Goal: Task Accomplishment & Management: Manage account settings

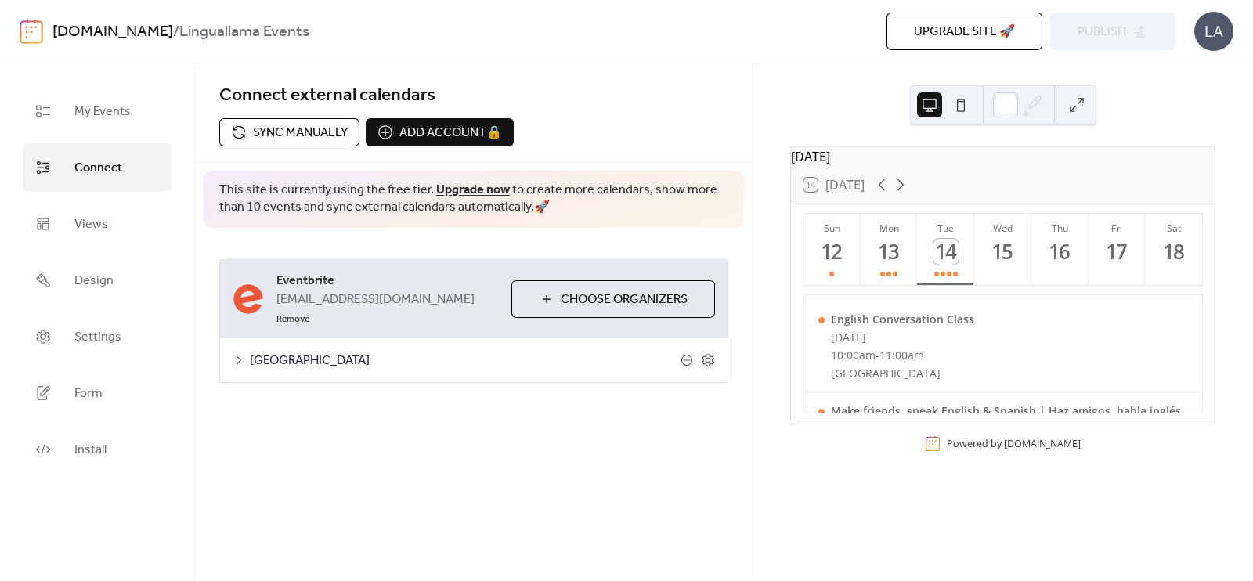
click at [315, 139] on span "Sync manually" at bounding box center [300, 133] width 95 height 19
click at [1128, 34] on button "Publish" at bounding box center [1112, 32] width 125 height 38
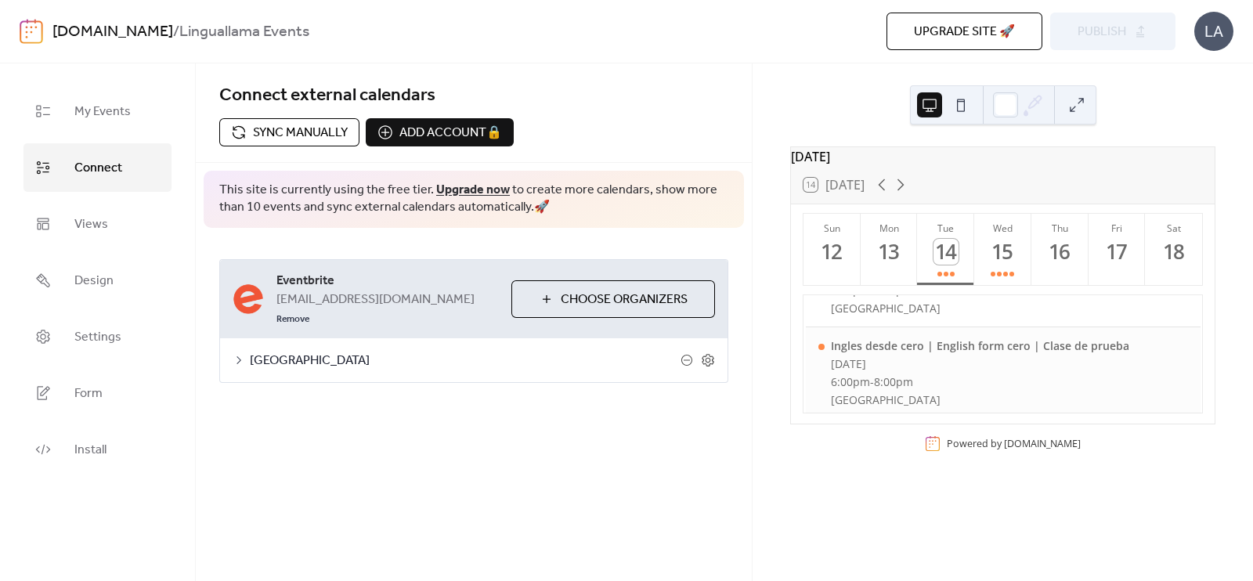
scroll to position [439, 0]
click at [1014, 260] on button "Wed 15" at bounding box center [1002, 249] width 57 height 71
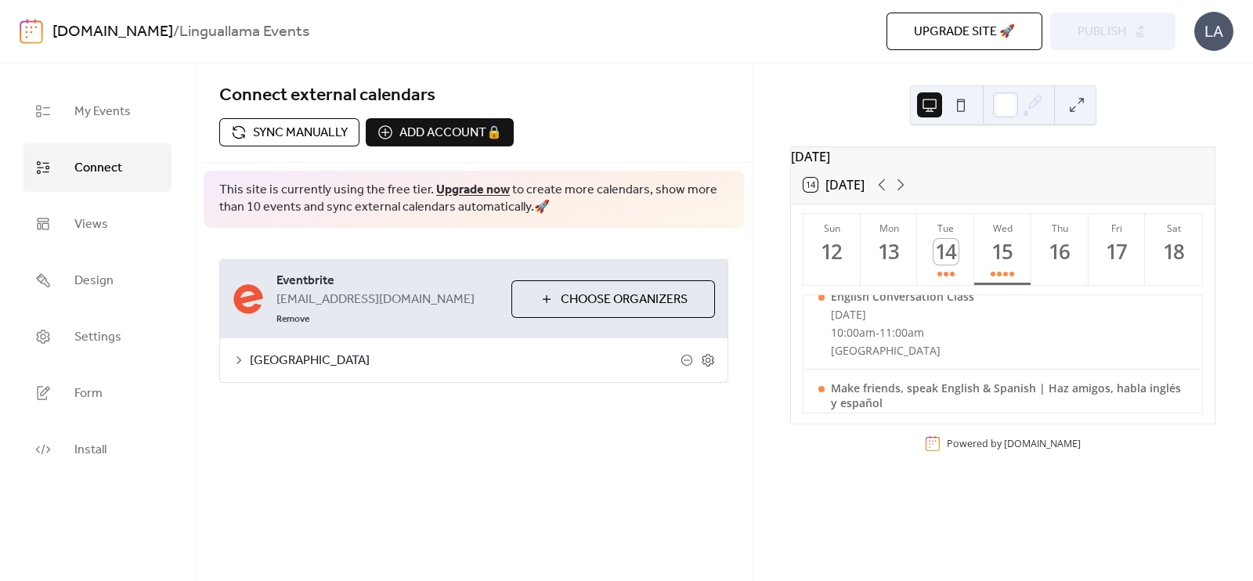
scroll to position [0, 0]
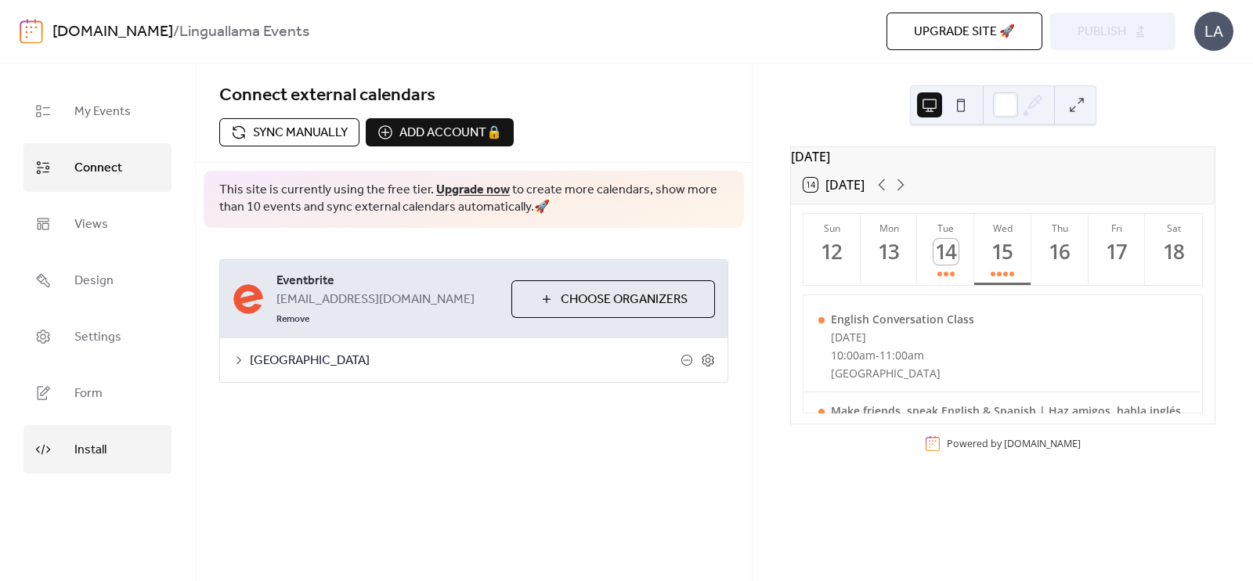
click at [90, 440] on span "Install" at bounding box center [90, 450] width 32 height 25
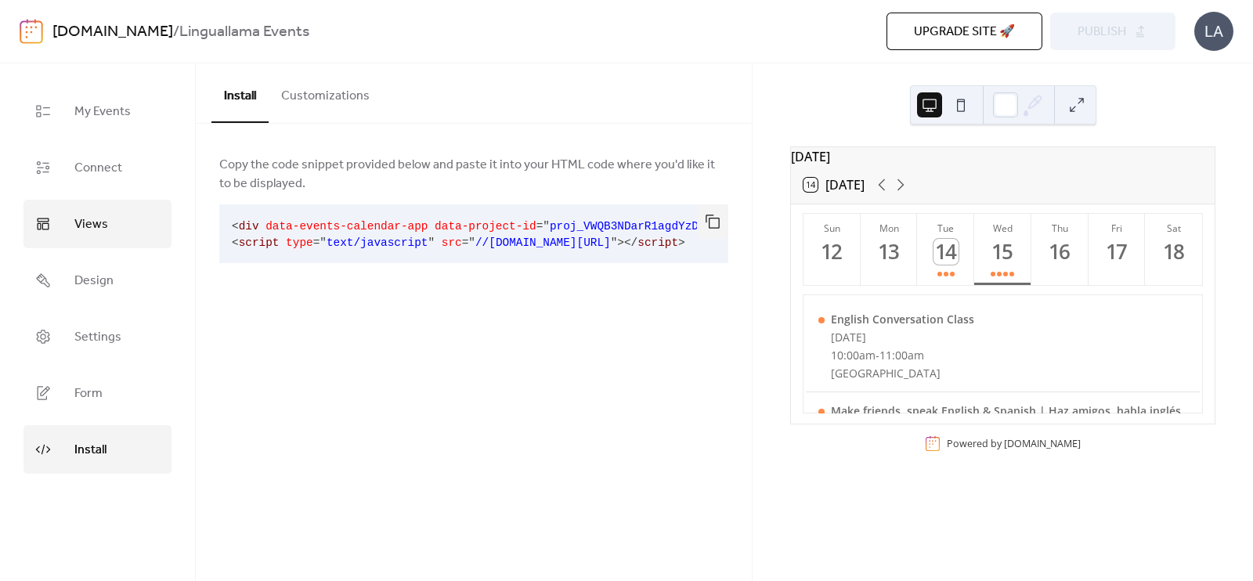
click at [70, 213] on link "Views" at bounding box center [97, 224] width 148 height 49
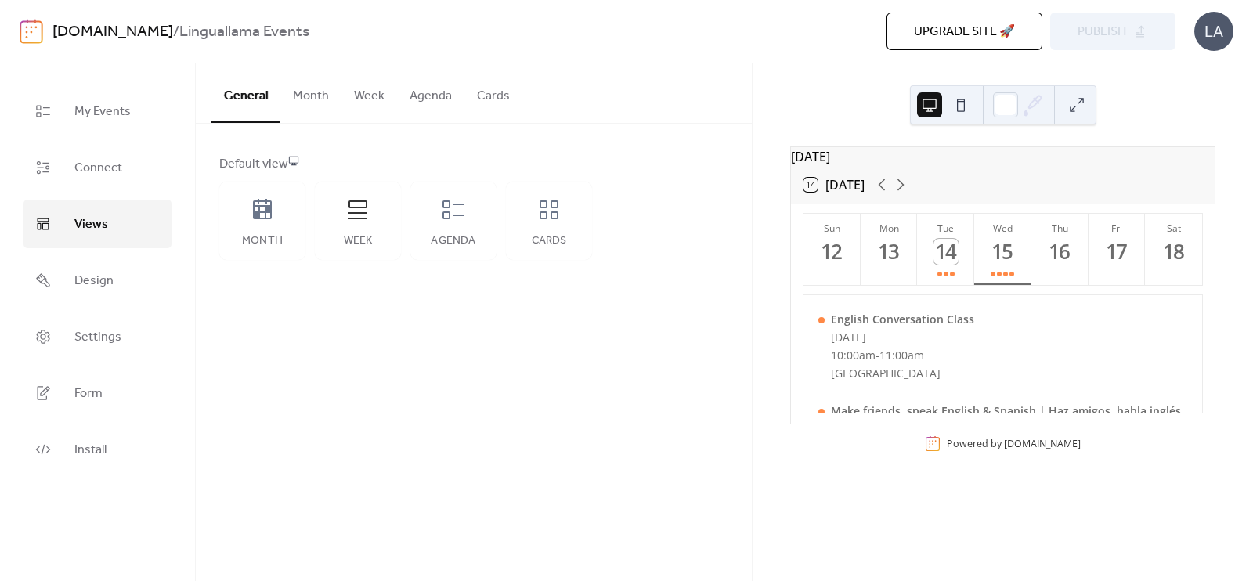
click at [366, 105] on button "Week" at bounding box center [370, 92] width 56 height 58
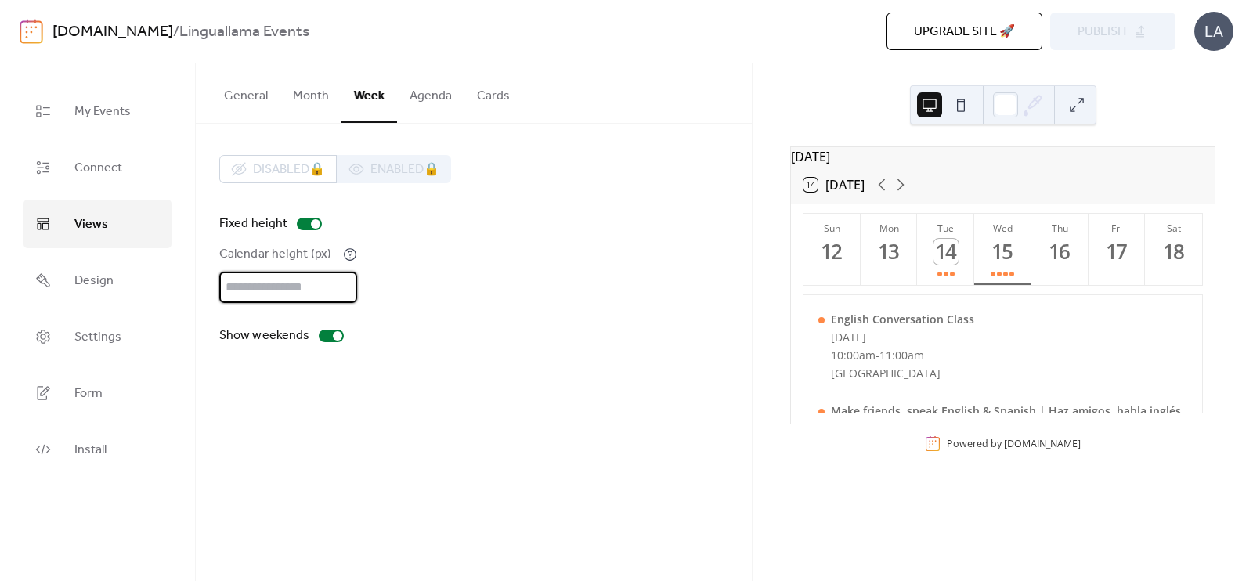
drag, startPoint x: 295, startPoint y: 290, endPoint x: 213, endPoint y: 276, distance: 82.7
click at [213, 276] on div "Disabled 🔒 Enabled 🔒 Fixed height Calendar height (px) *** Show weekends" at bounding box center [474, 250] width 556 height 253
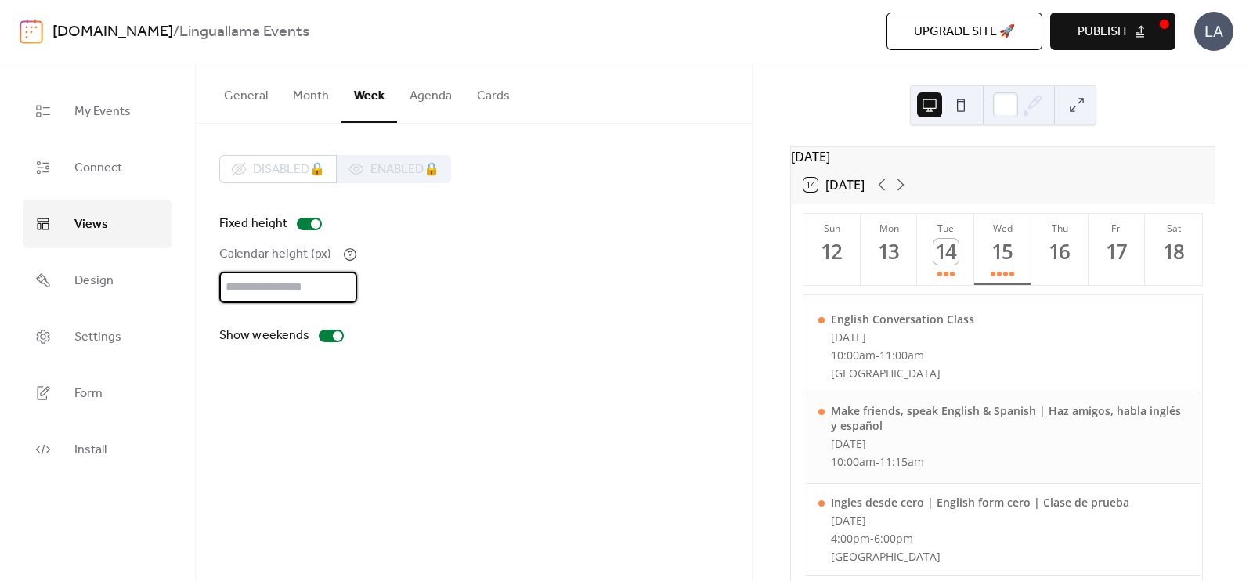
scroll to position [217, 0]
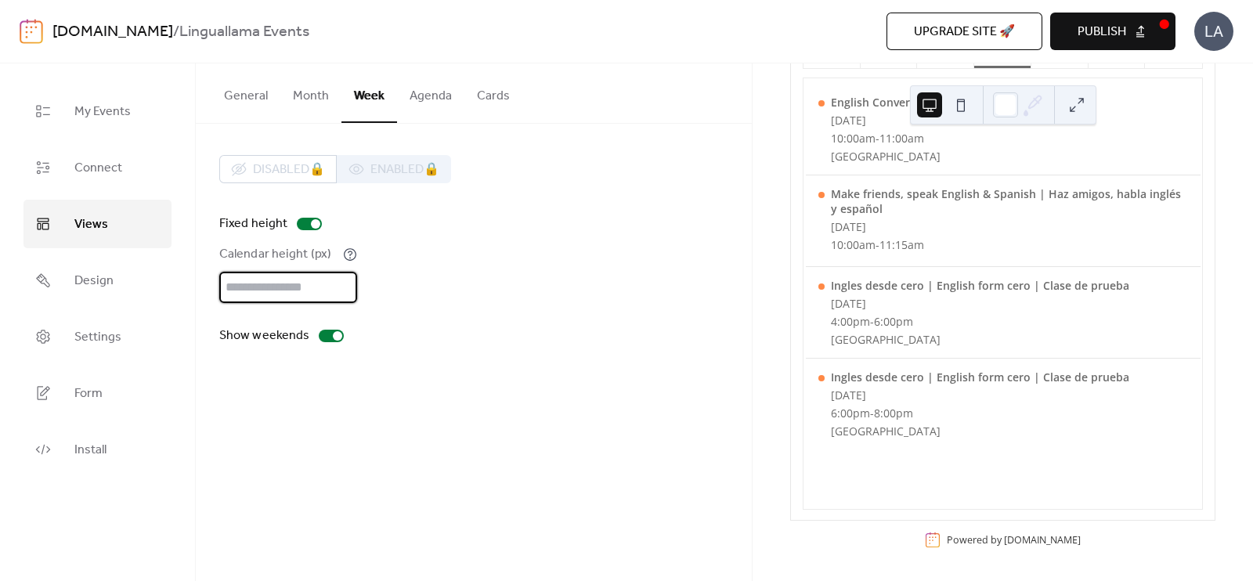
type input "***"
click at [602, 425] on div "General Month Week Agenda Cards Default view Month Week Agenda Cards Disabled 🔒…" at bounding box center [474, 322] width 556 height 518
click at [1102, 45] on button "Publish" at bounding box center [1112, 32] width 125 height 38
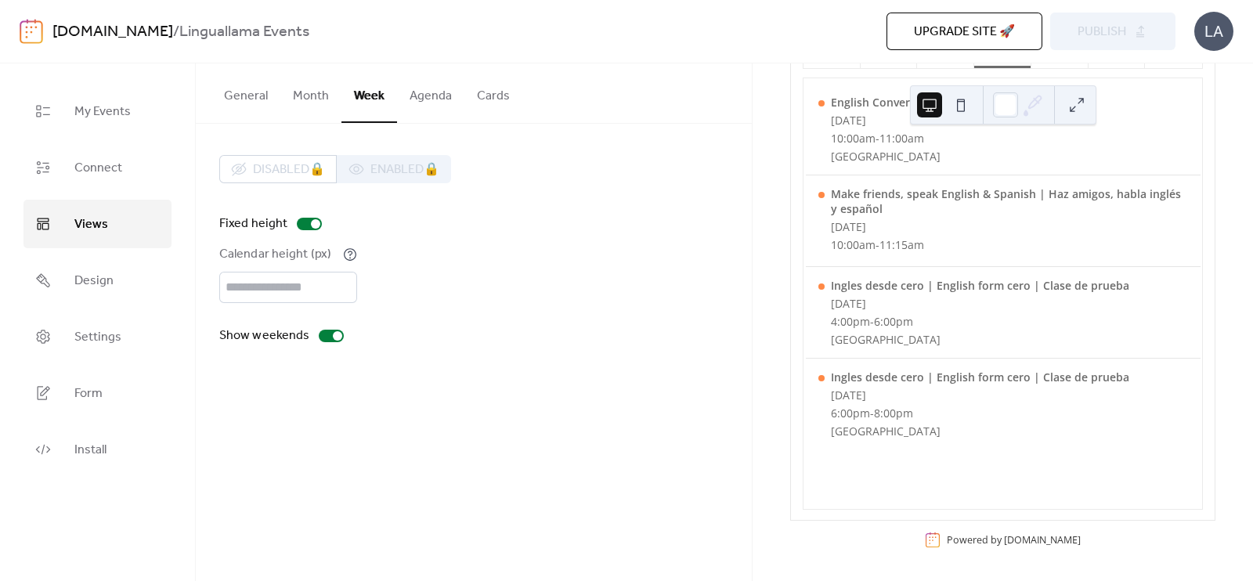
click at [436, 96] on button "Agenda" at bounding box center [430, 92] width 67 height 58
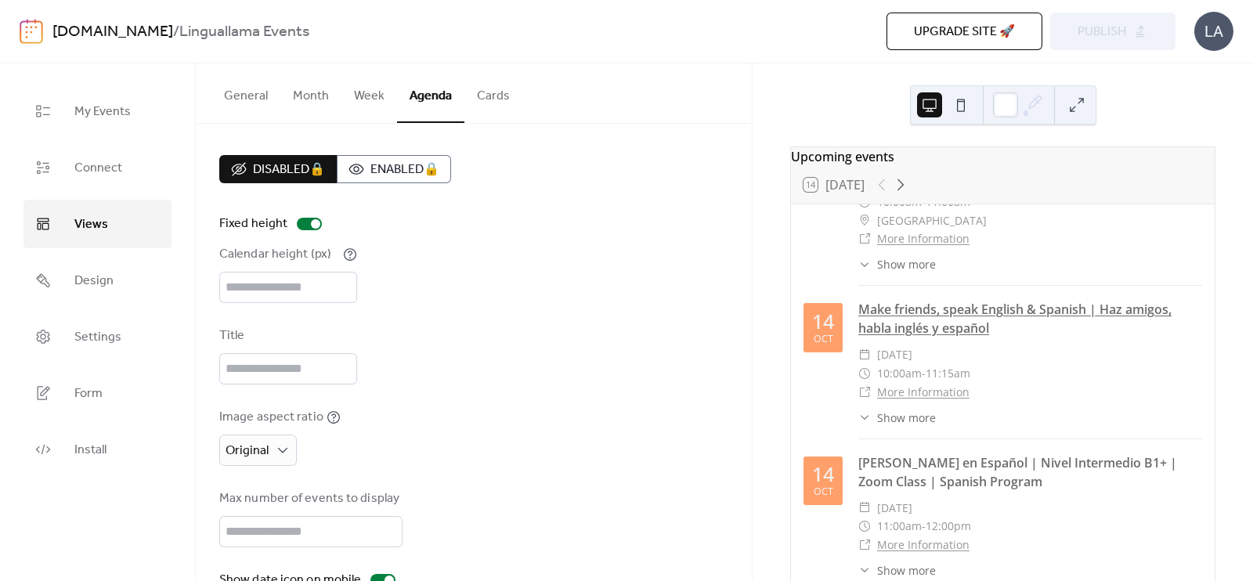
scroll to position [97, 0]
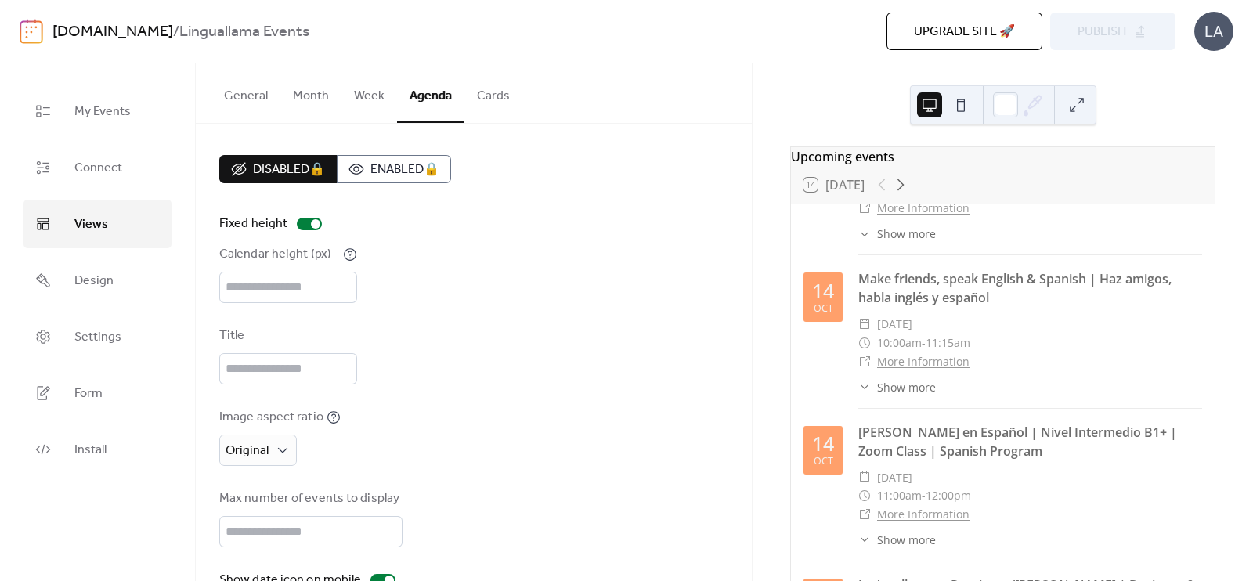
click at [366, 96] on button "Week" at bounding box center [370, 92] width 56 height 58
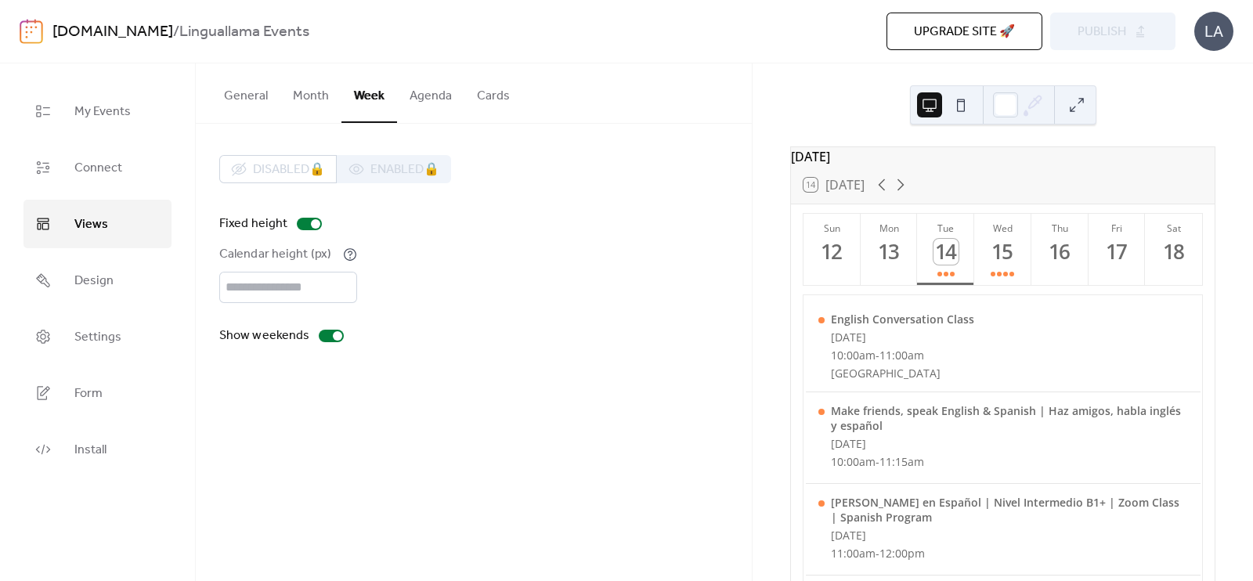
click at [439, 95] on button "Agenda" at bounding box center [430, 92] width 67 height 58
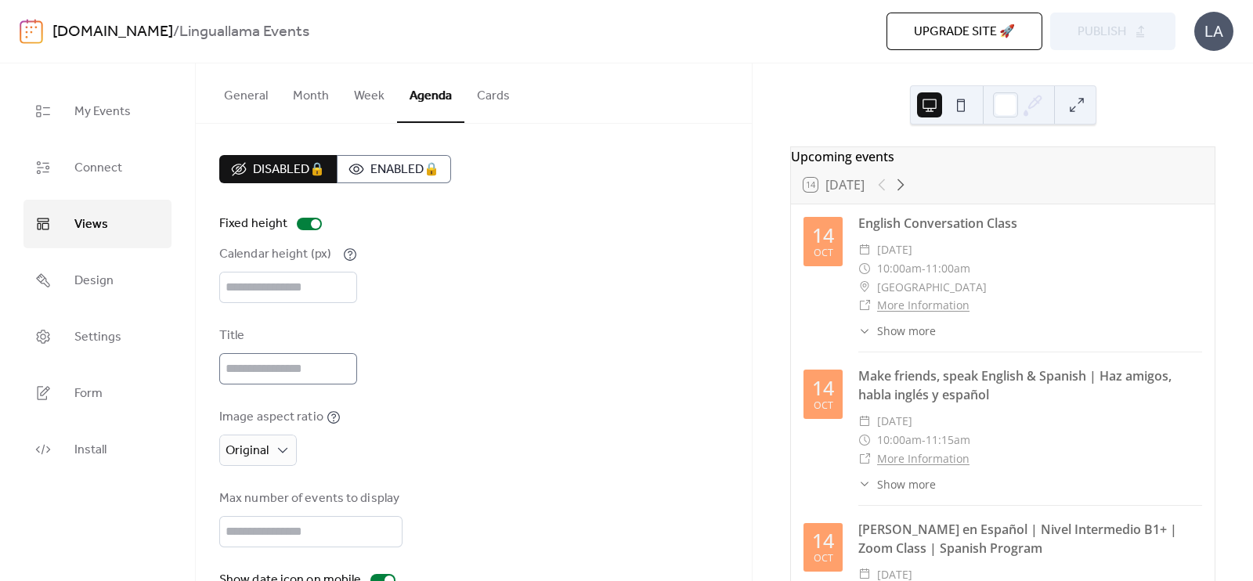
scroll to position [81, 0]
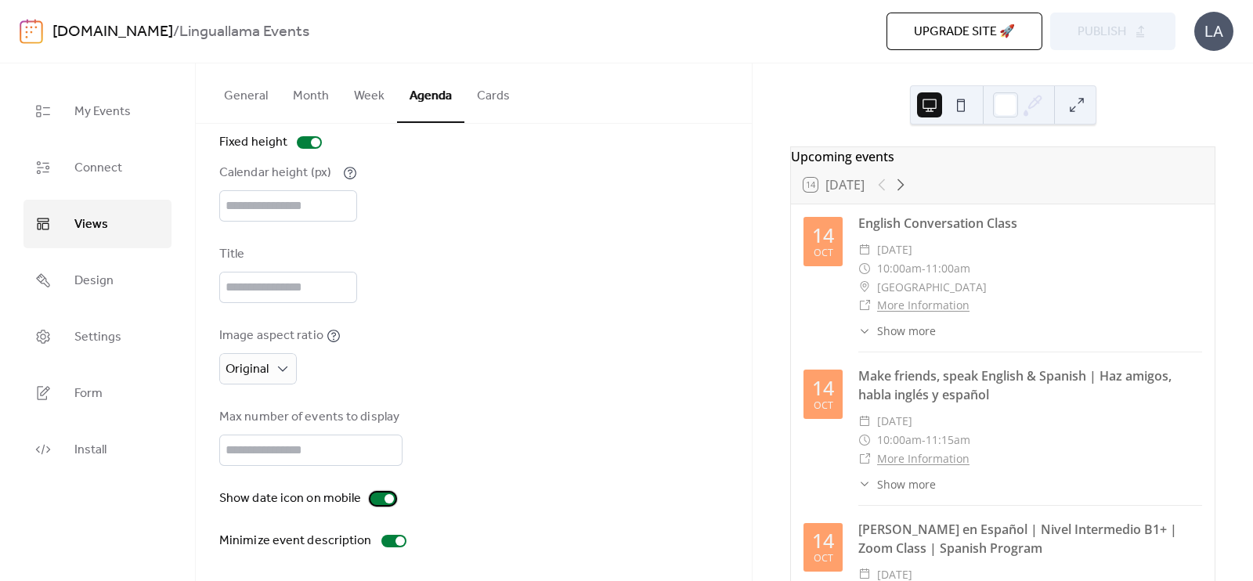
click at [387, 500] on div at bounding box center [389, 498] width 9 height 9
click at [374, 497] on div at bounding box center [376, 498] width 9 height 9
click at [374, 497] on div at bounding box center [382, 499] width 25 height 13
click at [374, 497] on div at bounding box center [376, 498] width 9 height 9
click at [1104, 33] on span "Publish" at bounding box center [1102, 32] width 49 height 19
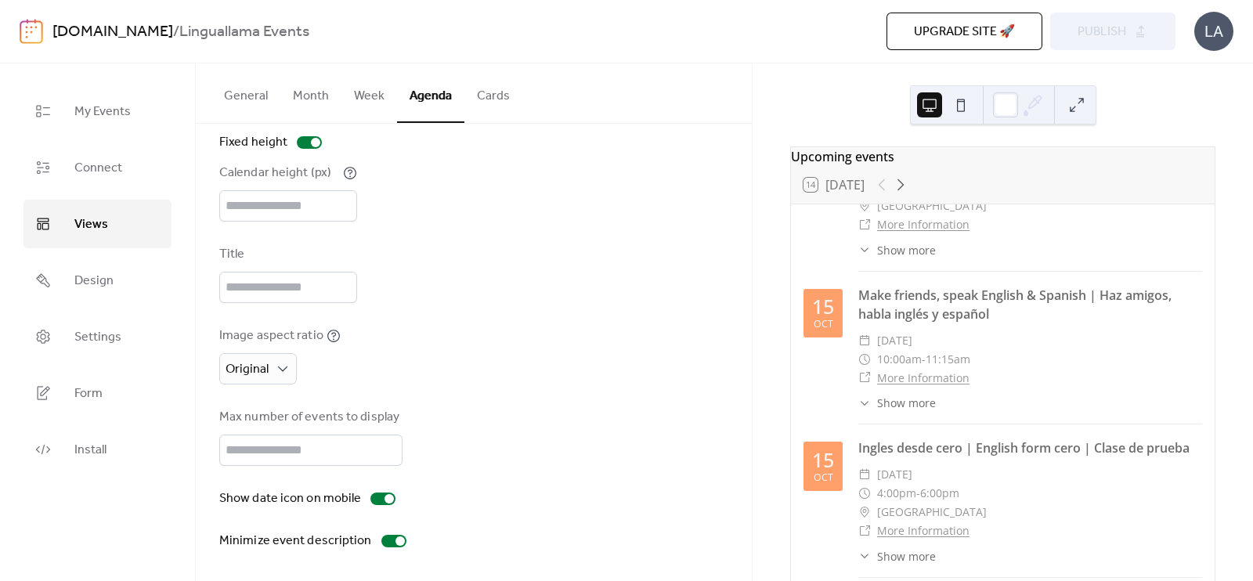
scroll to position [1010, 0]
click at [901, 194] on icon at bounding box center [900, 184] width 19 height 19
click at [906, 193] on div at bounding box center [892, 184] width 38 height 19
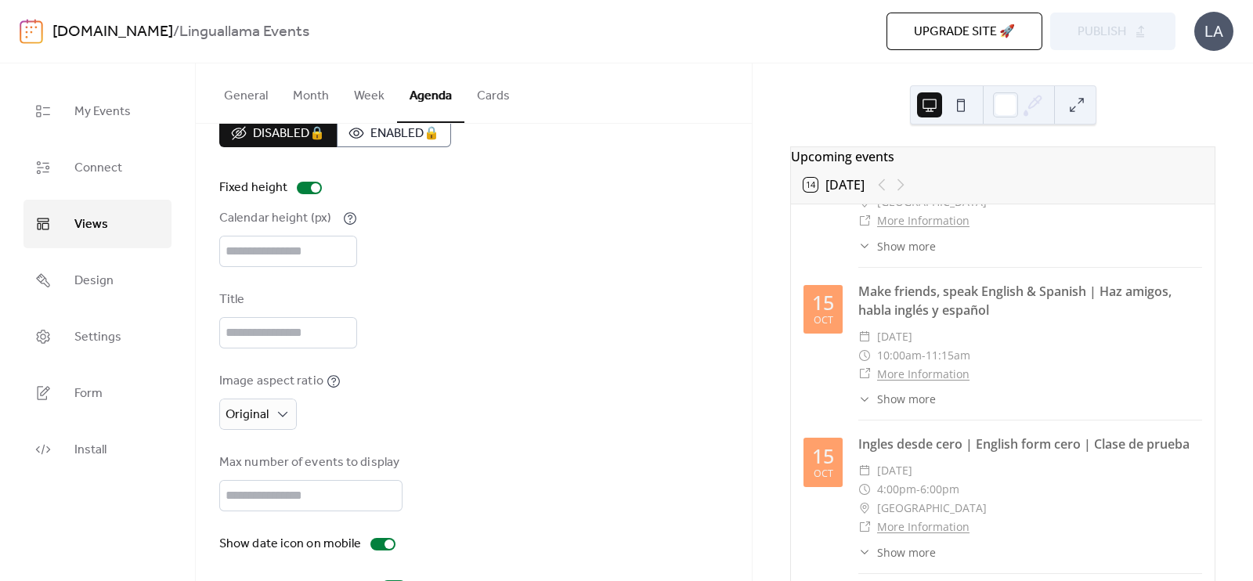
scroll to position [0, 0]
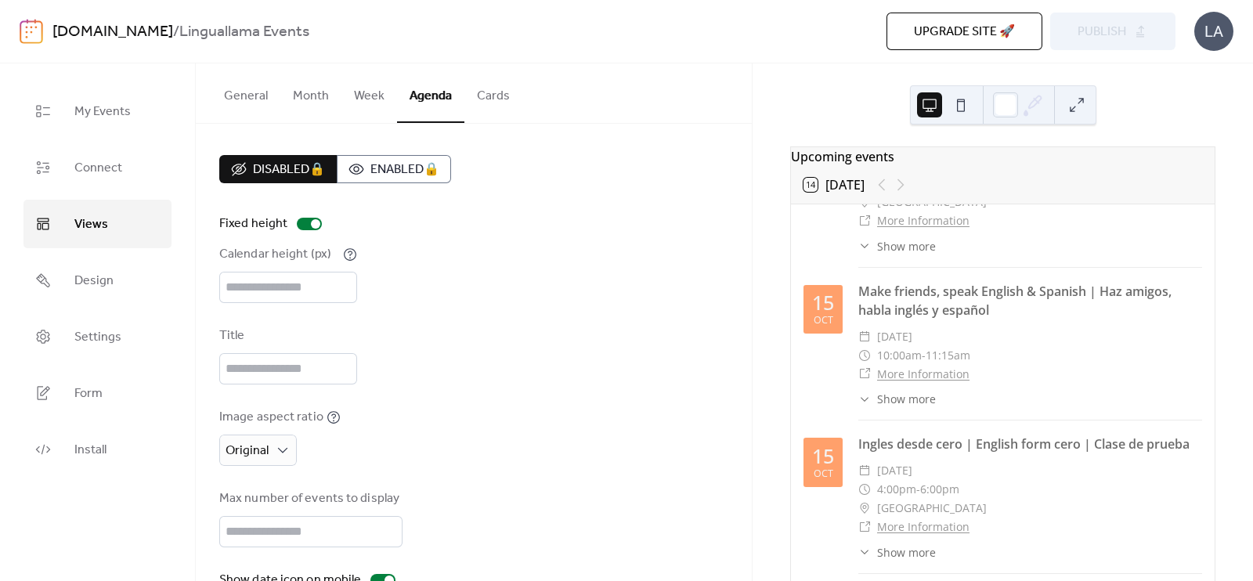
click at [227, 92] on button "General" at bounding box center [245, 92] width 69 height 58
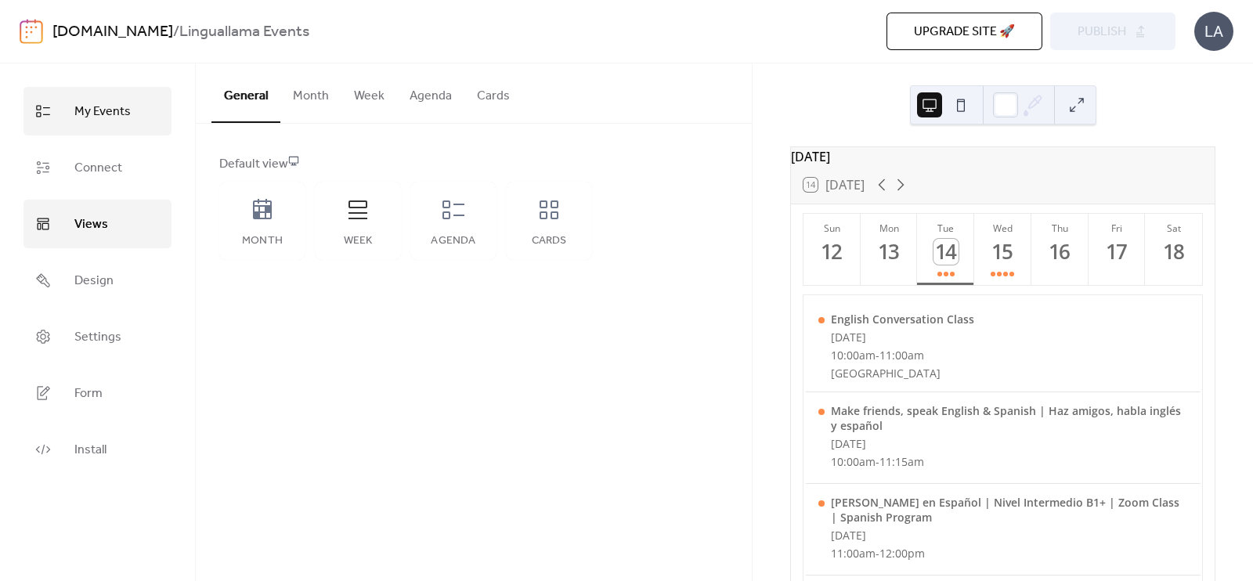
click at [93, 125] on link "My Events" at bounding box center [97, 111] width 148 height 49
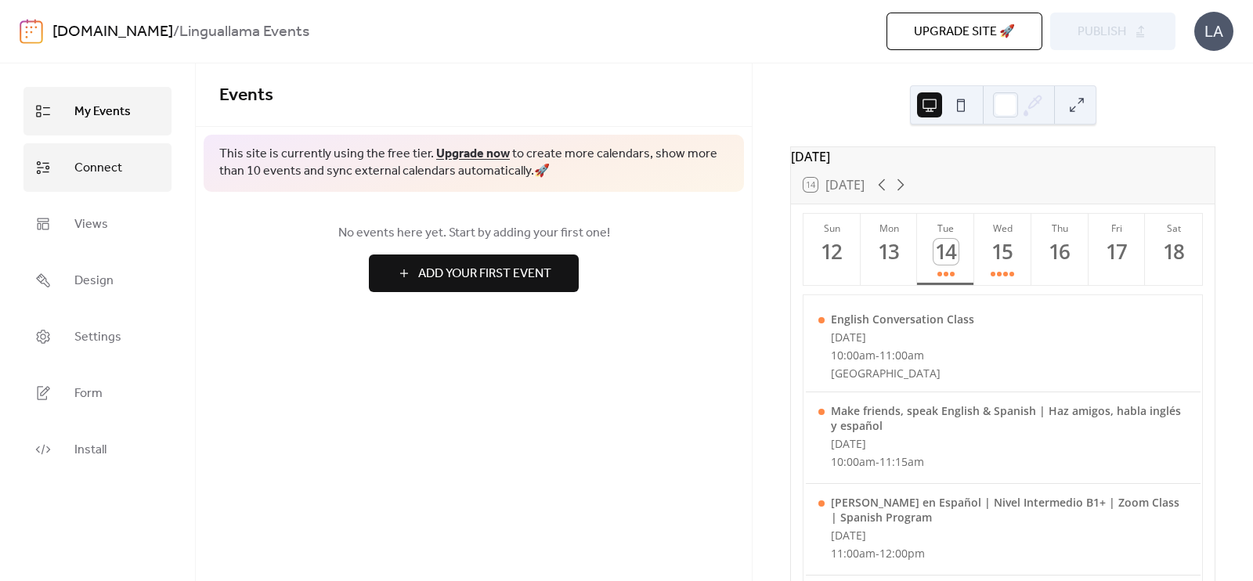
click at [87, 176] on span "Connect" at bounding box center [98, 168] width 48 height 25
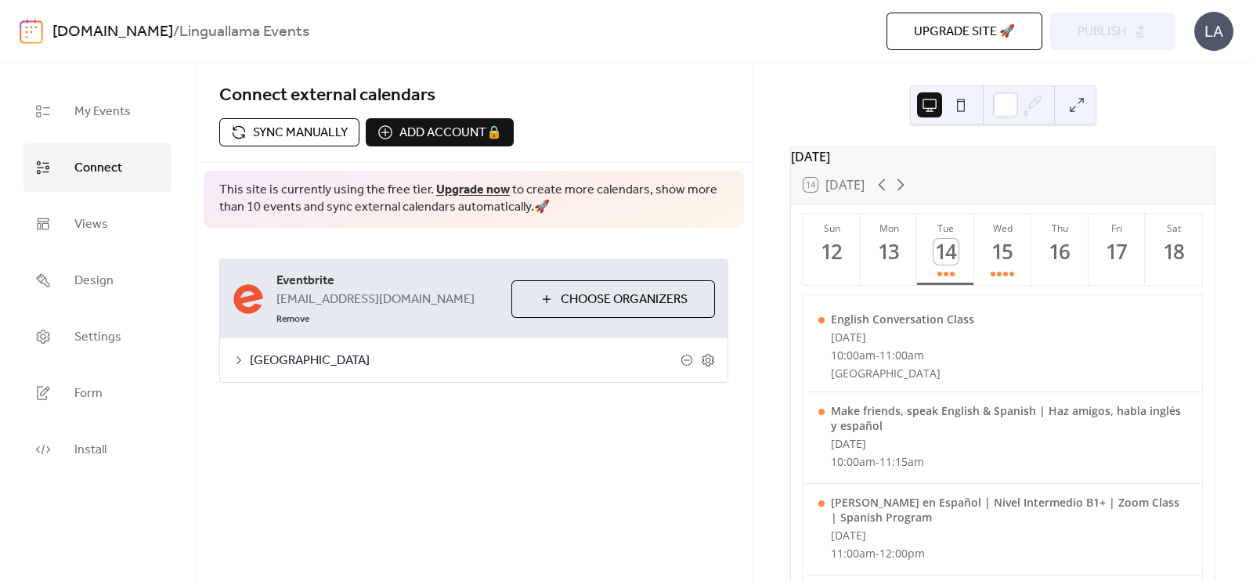
click at [290, 128] on span "Sync manually" at bounding box center [300, 133] width 95 height 19
click at [1124, 23] on span "Publish" at bounding box center [1102, 32] width 49 height 19
click at [419, 354] on div "[GEOGRAPHIC_DATA]" at bounding box center [474, 360] width 508 height 44
click at [282, 352] on span "[GEOGRAPHIC_DATA]" at bounding box center [465, 361] width 431 height 19
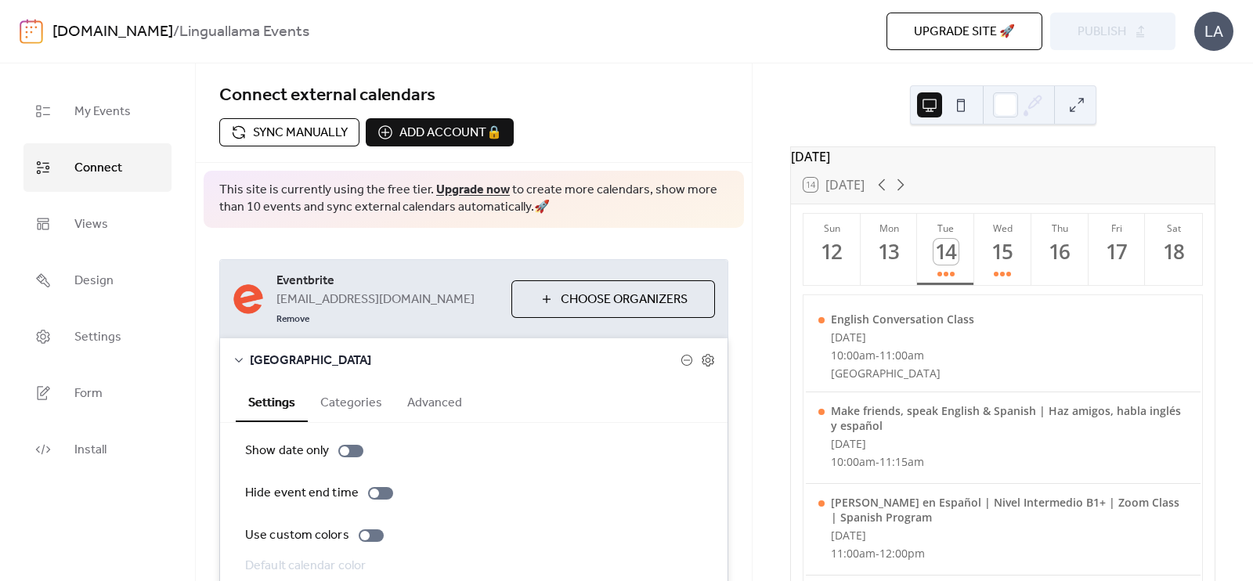
scroll to position [96, 0]
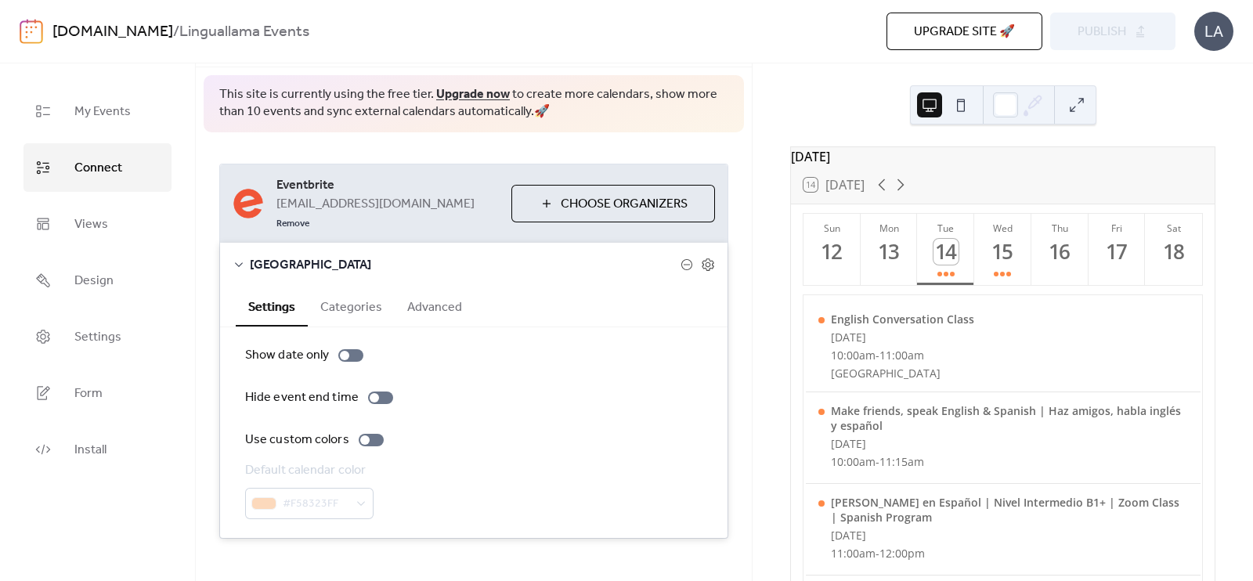
click at [369, 287] on button "Categories" at bounding box center [351, 306] width 87 height 38
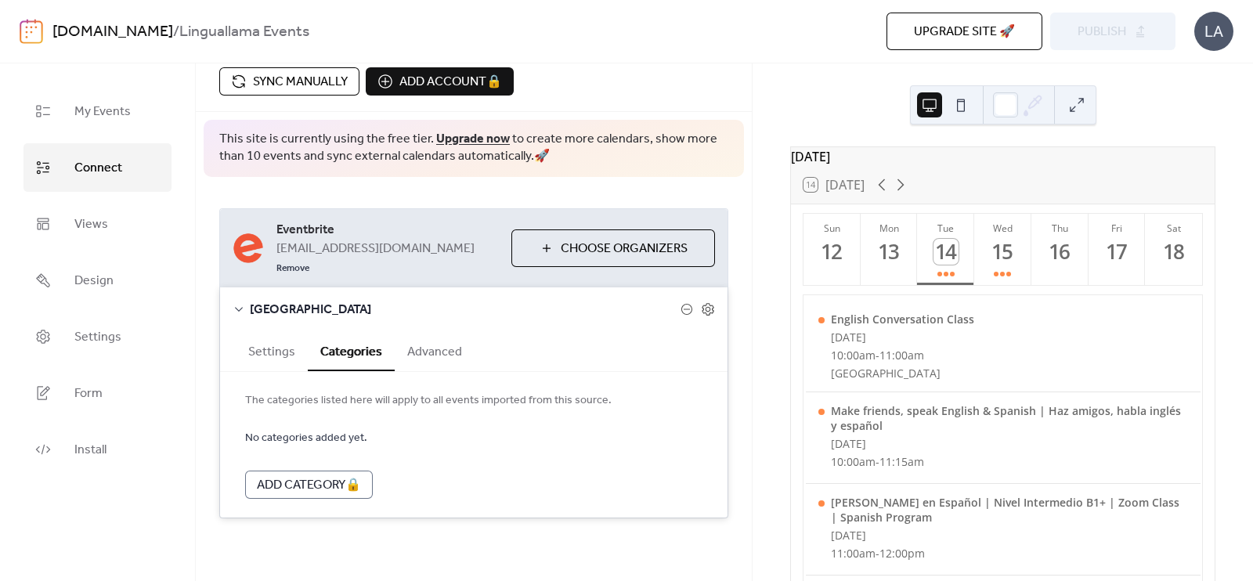
scroll to position [31, 0]
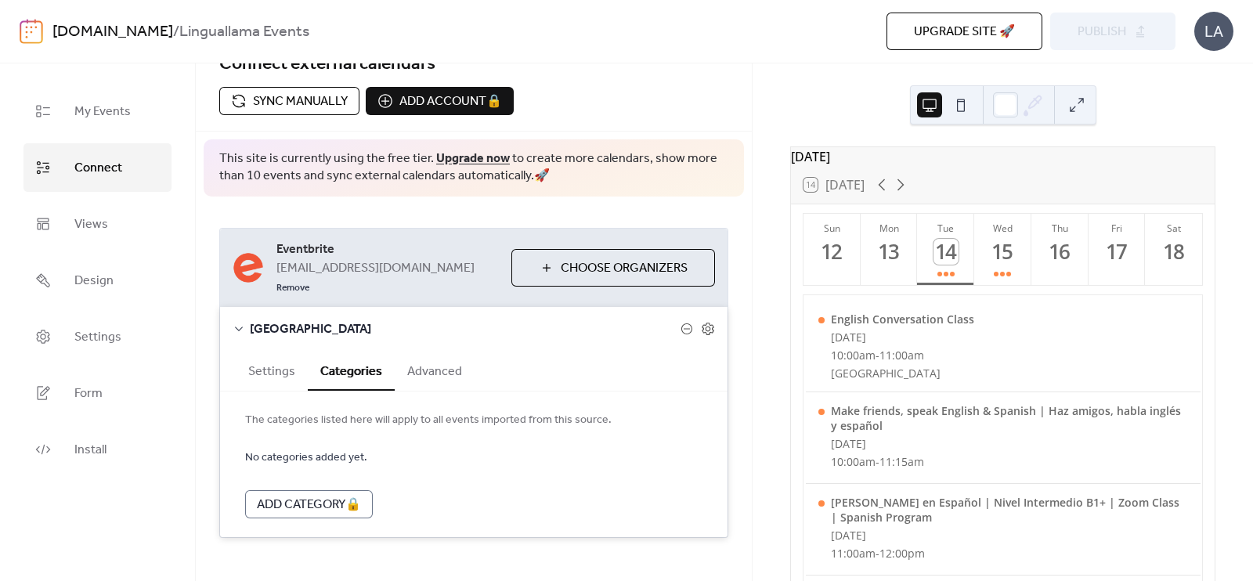
click at [409, 352] on button "Advanced" at bounding box center [435, 370] width 80 height 38
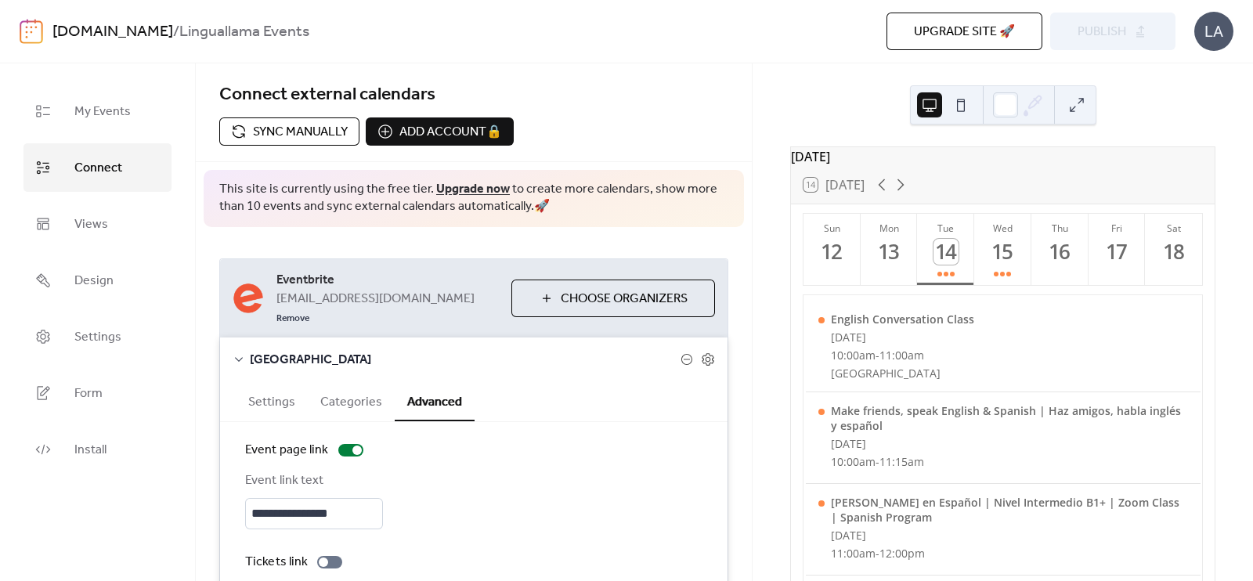
scroll to position [0, 0]
click at [102, 226] on span "Views" at bounding box center [91, 224] width 34 height 25
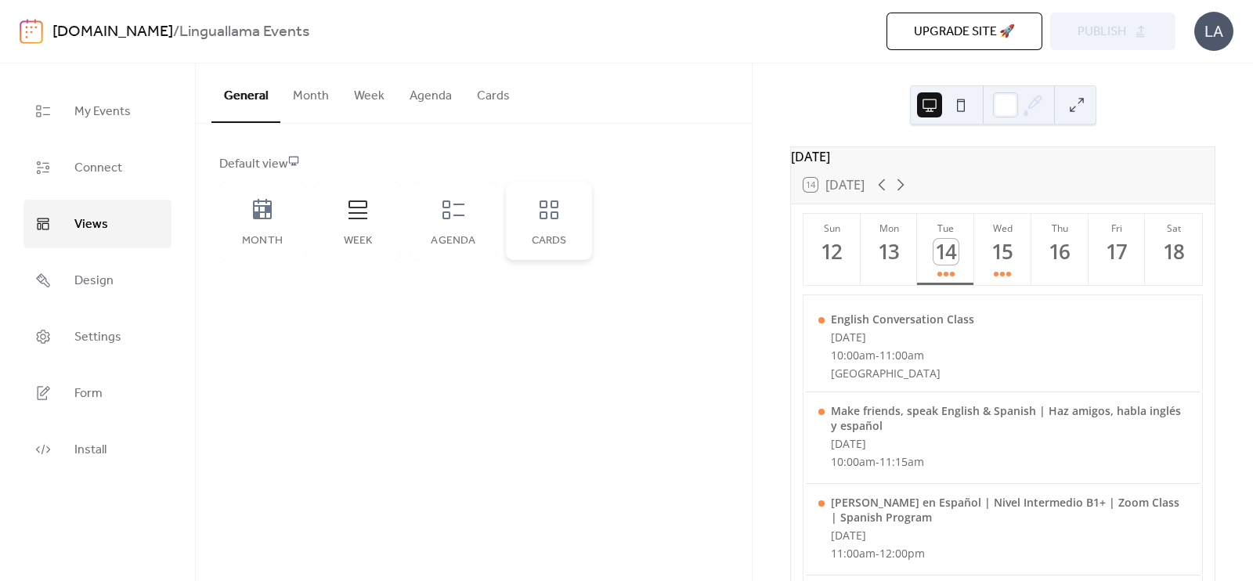
click at [556, 237] on div "Cards" at bounding box center [549, 241] width 55 height 13
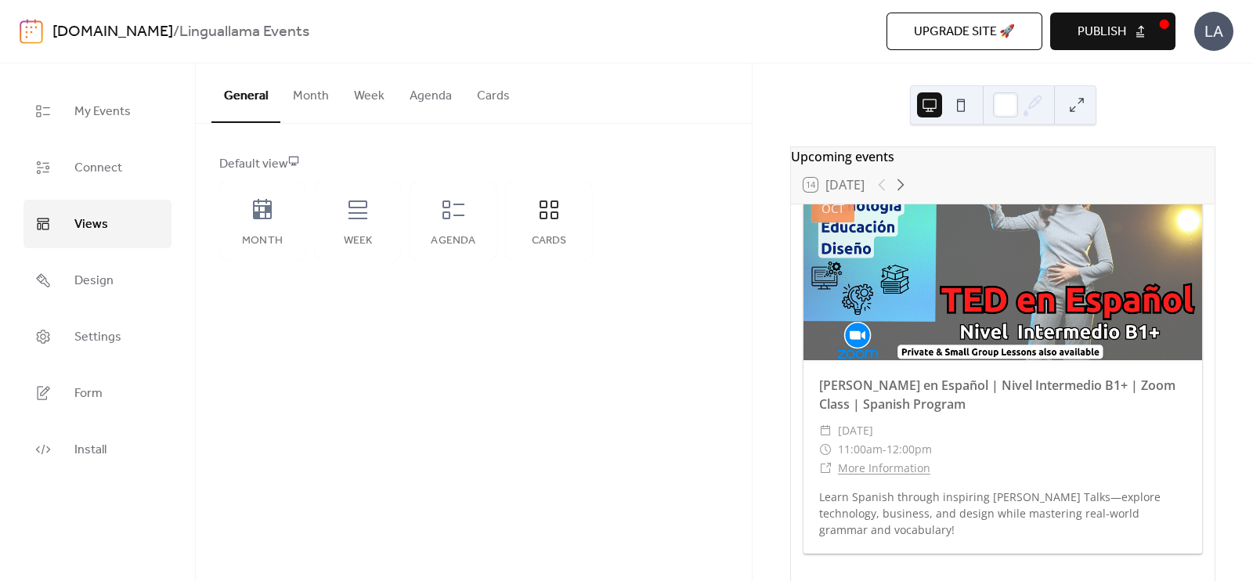
scroll to position [881, 0]
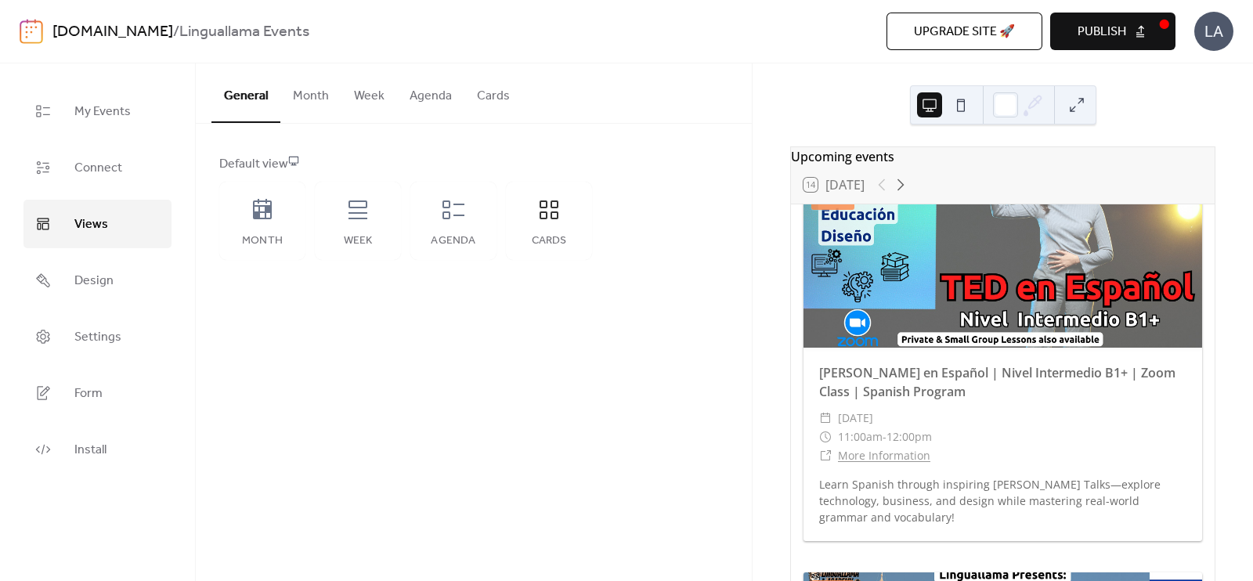
click at [1111, 41] on span "Publish" at bounding box center [1102, 32] width 49 height 19
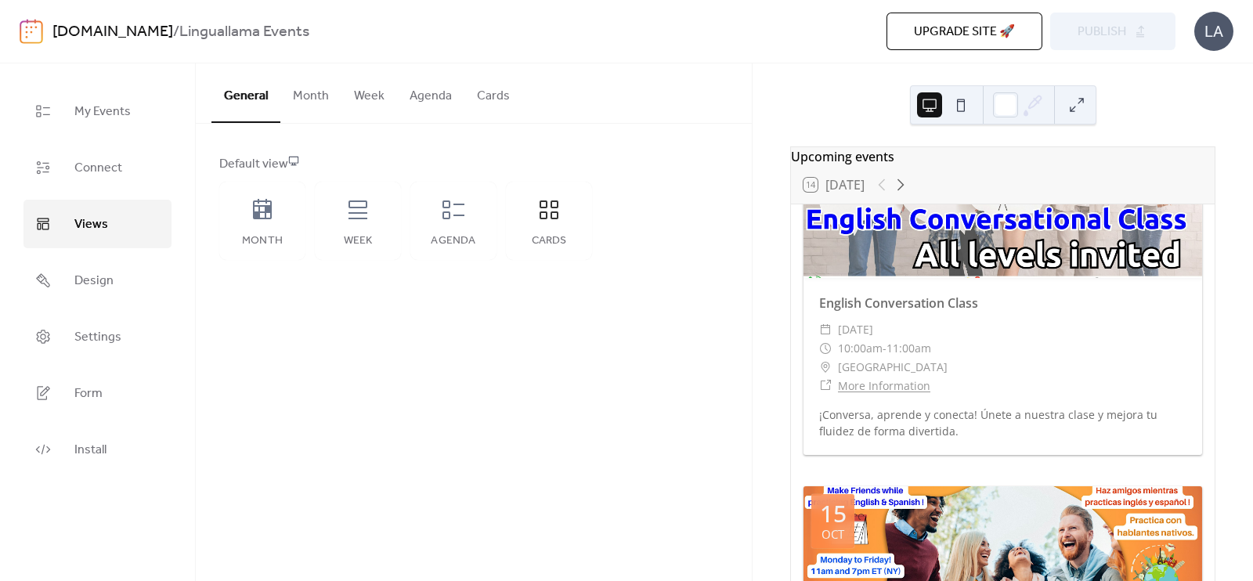
scroll to position [3231, 0]
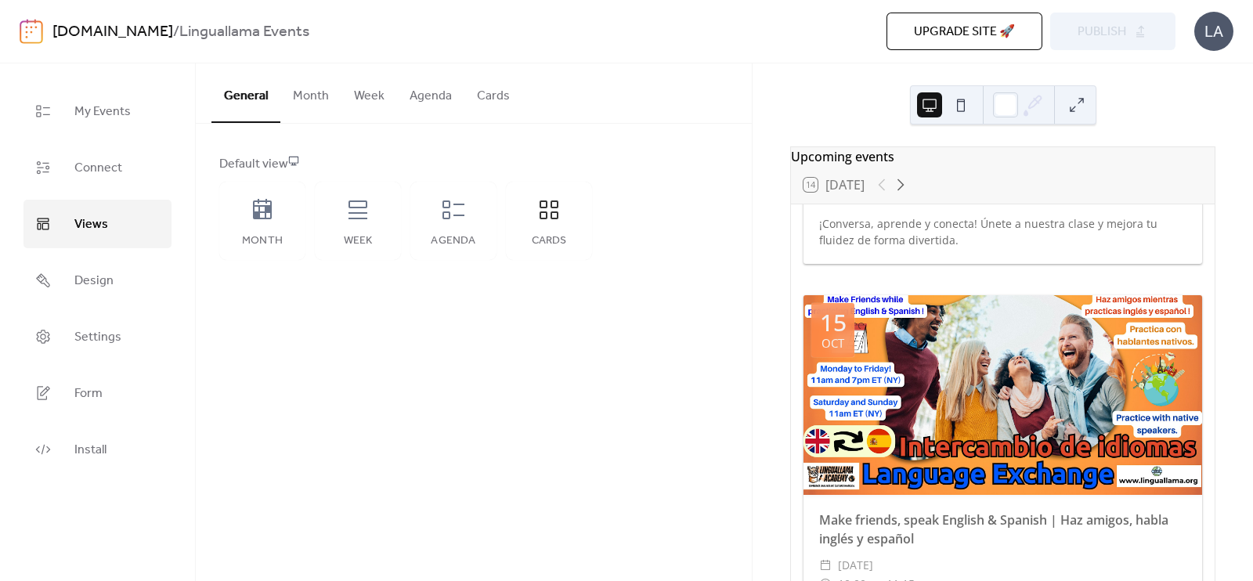
click at [280, 97] on button "Month" at bounding box center [310, 92] width 61 height 58
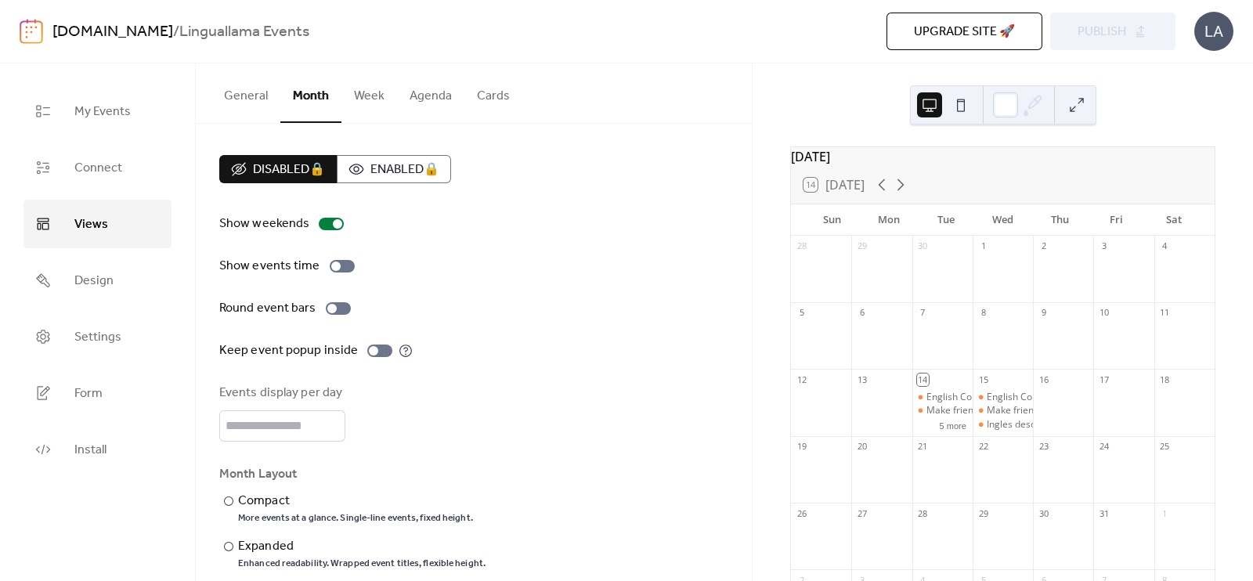
click at [259, 88] on button "General" at bounding box center [245, 92] width 69 height 58
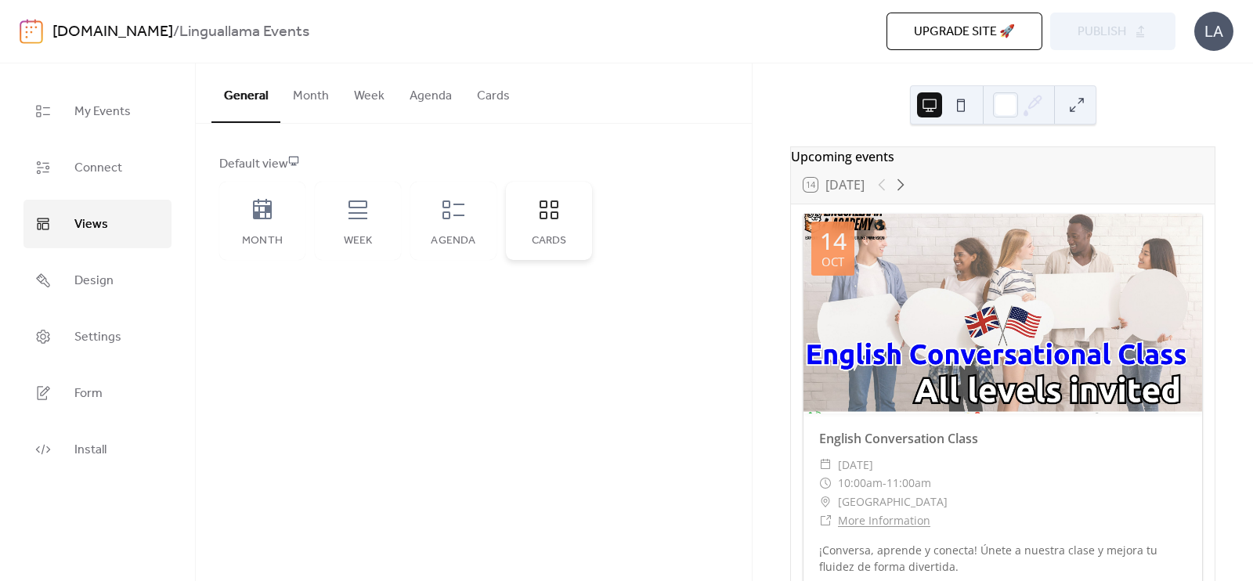
click at [537, 217] on icon at bounding box center [549, 209] width 25 height 25
click at [120, 274] on link "Design" at bounding box center [97, 280] width 148 height 49
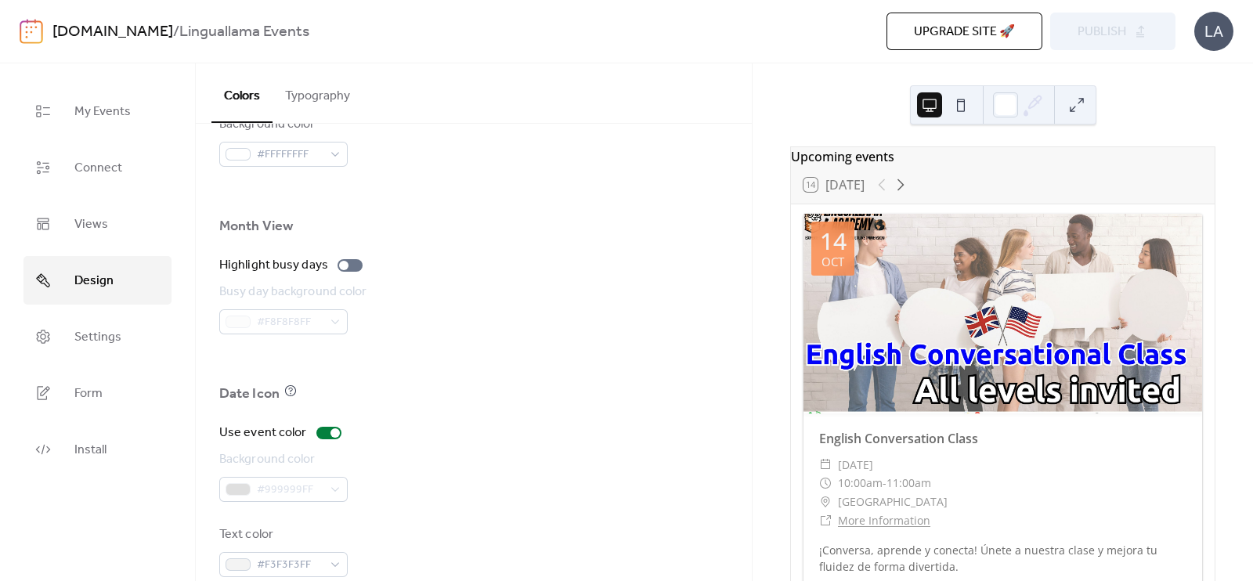
scroll to position [1060, 0]
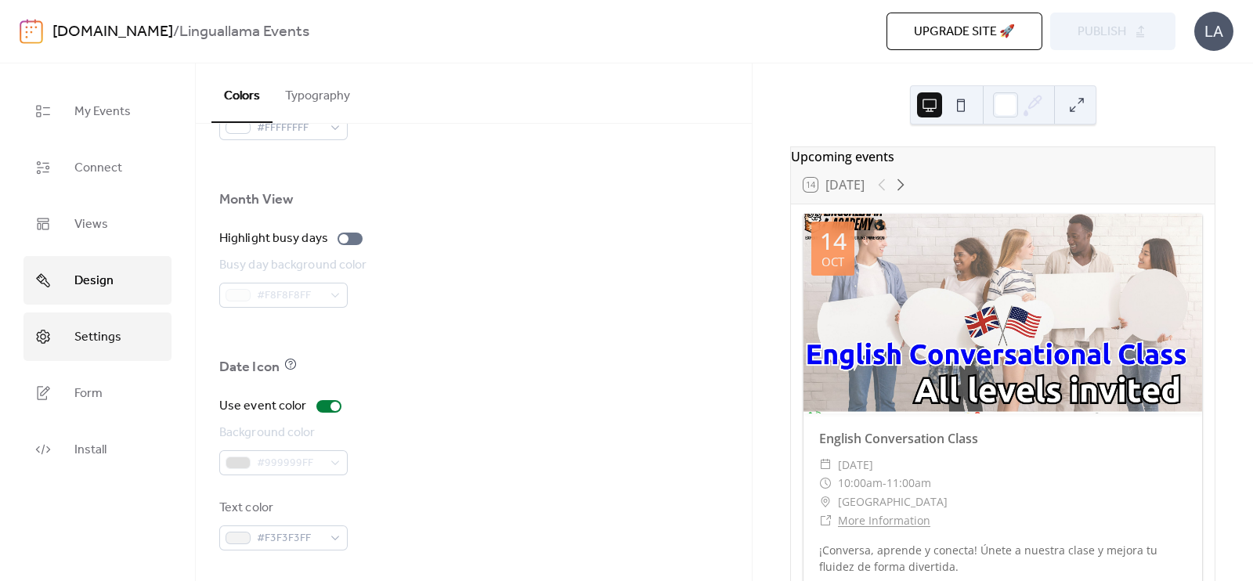
click at [85, 323] on link "Settings" at bounding box center [97, 337] width 148 height 49
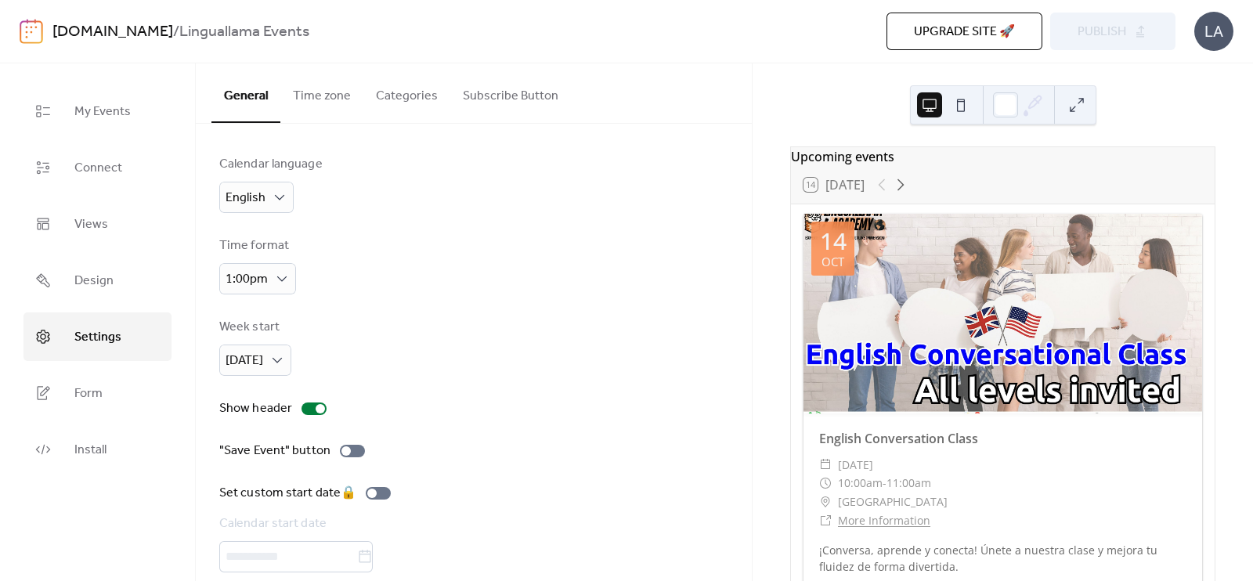
scroll to position [64, 0]
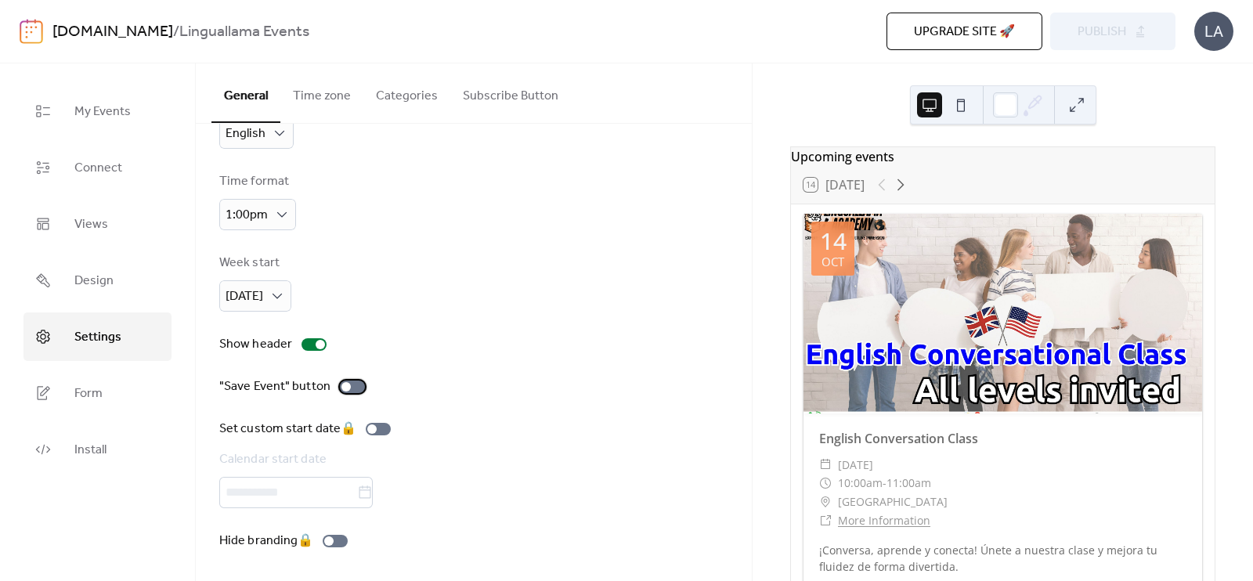
click at [356, 389] on div at bounding box center [352, 387] width 25 height 13
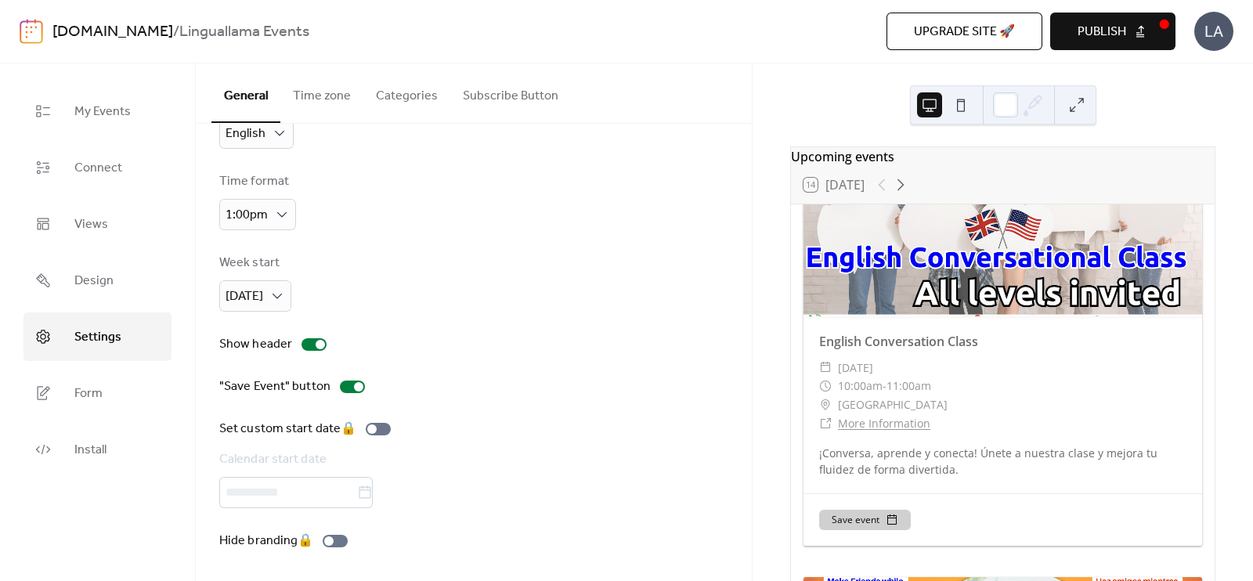
click at [1126, 36] on span "Publish" at bounding box center [1102, 32] width 49 height 19
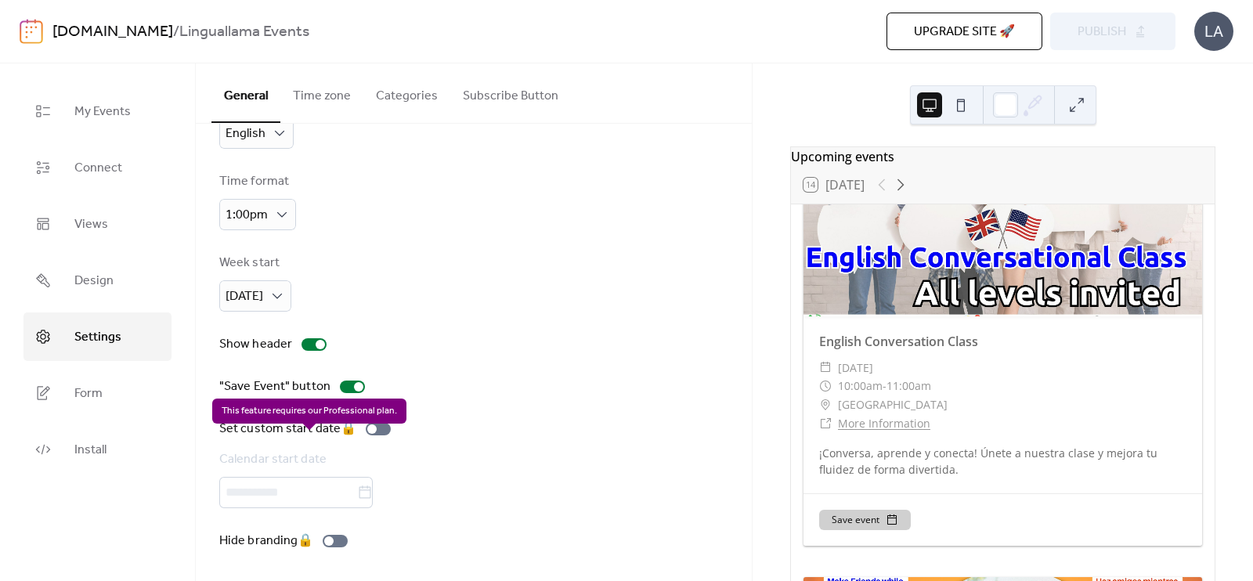
scroll to position [0, 0]
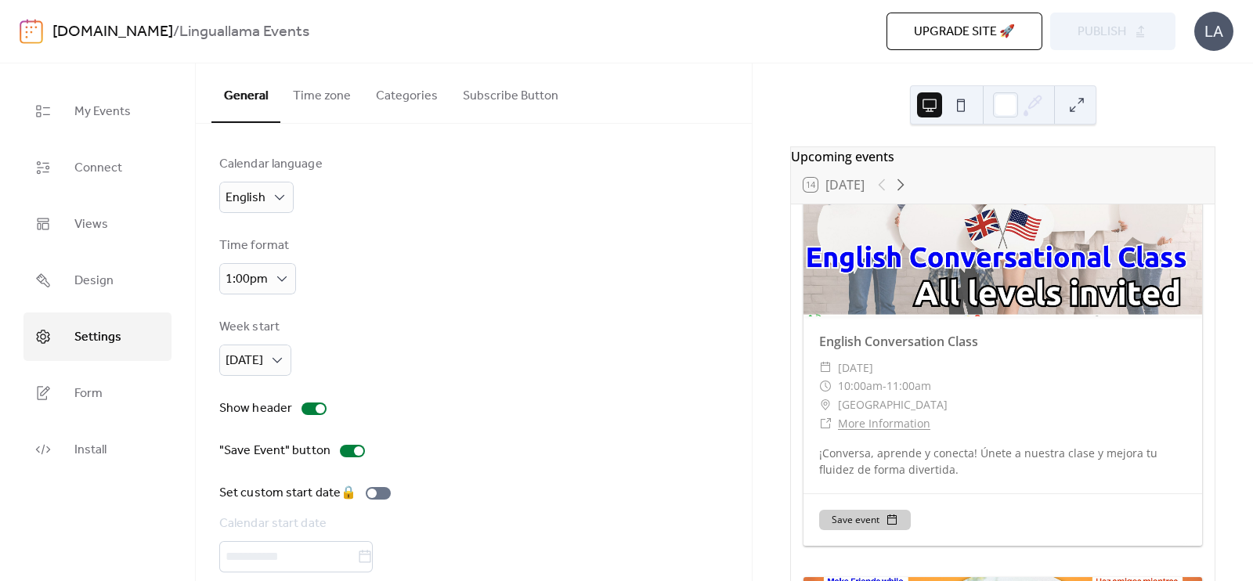
click at [331, 104] on button "Time zone" at bounding box center [321, 92] width 83 height 58
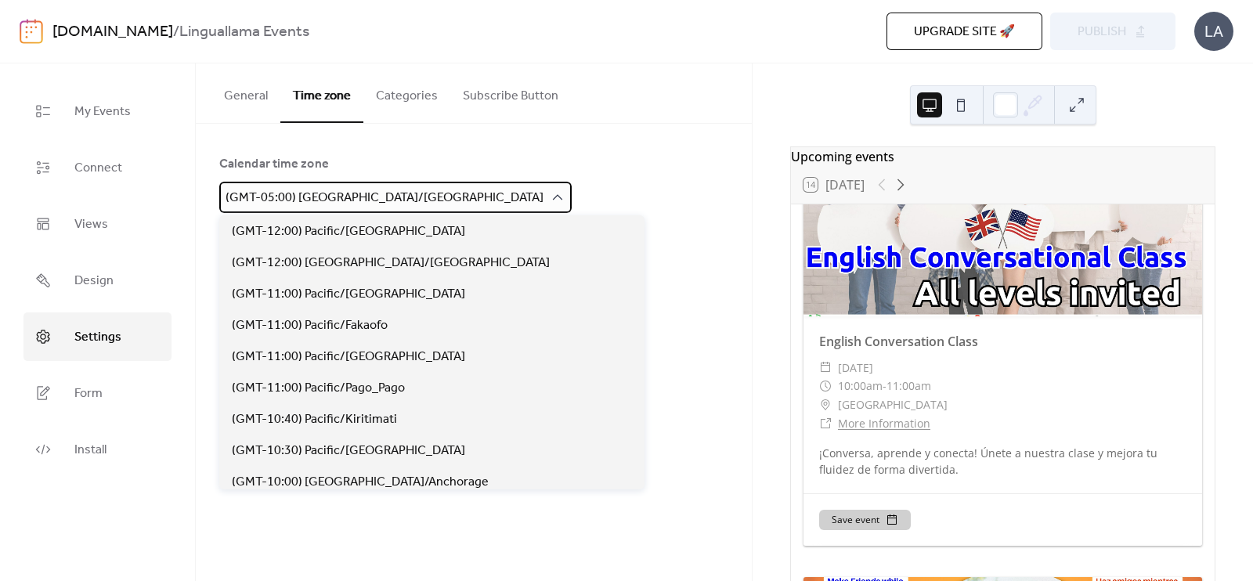
click at [325, 201] on span "(GMT-05:00) [GEOGRAPHIC_DATA]/[GEOGRAPHIC_DATA]" at bounding box center [385, 198] width 318 height 24
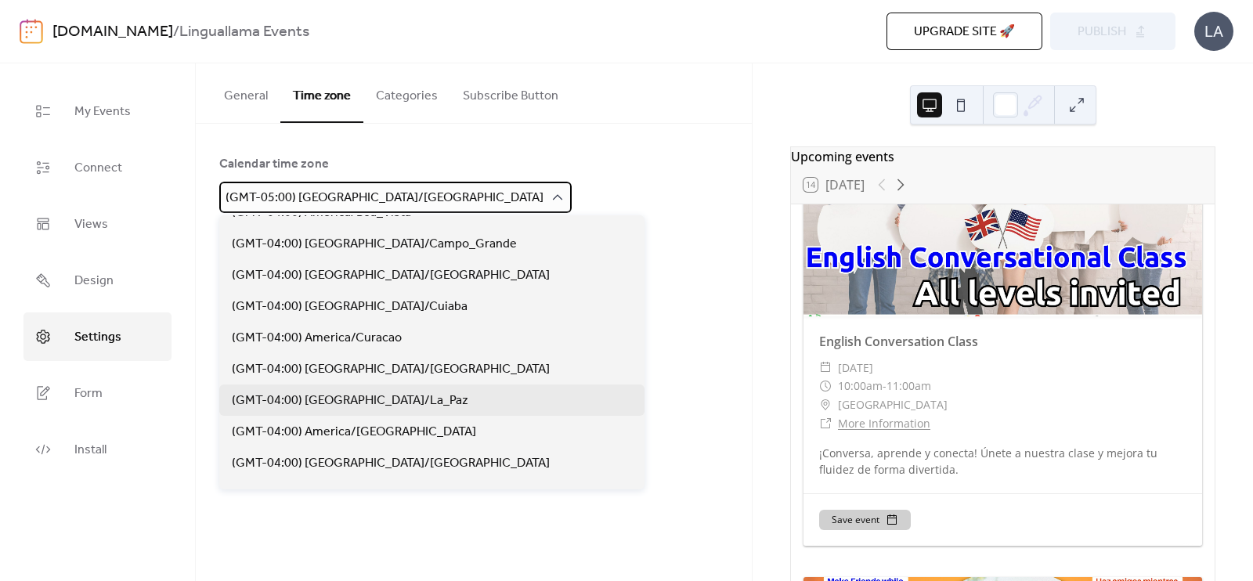
scroll to position [1613, 0]
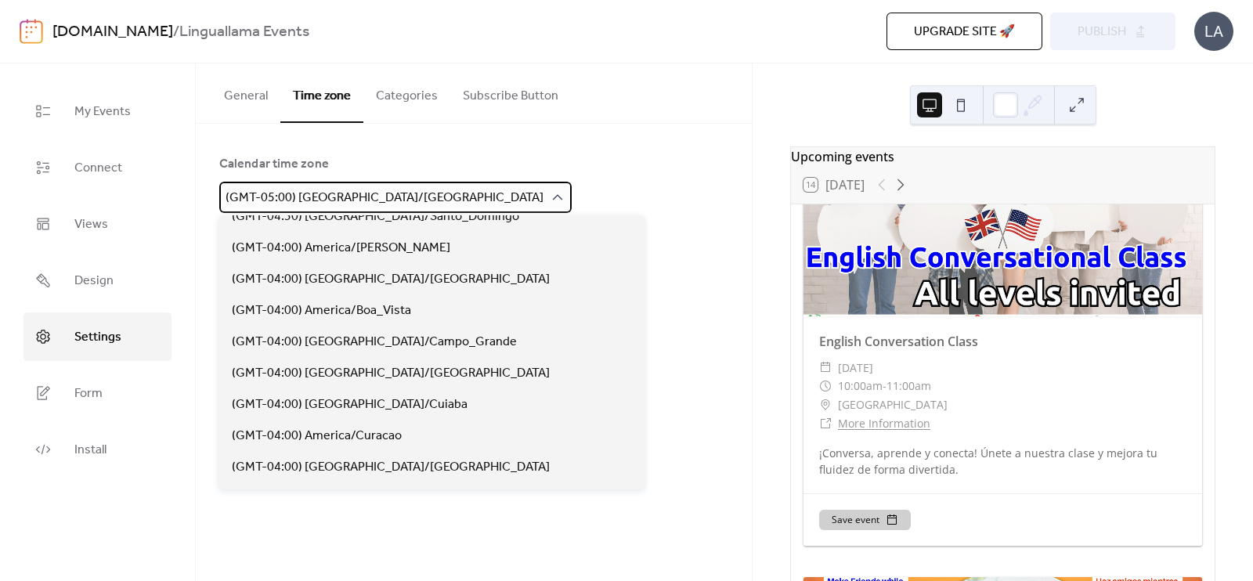
click at [337, 198] on span "(GMT-05:00) [GEOGRAPHIC_DATA]/[GEOGRAPHIC_DATA]" at bounding box center [385, 198] width 318 height 24
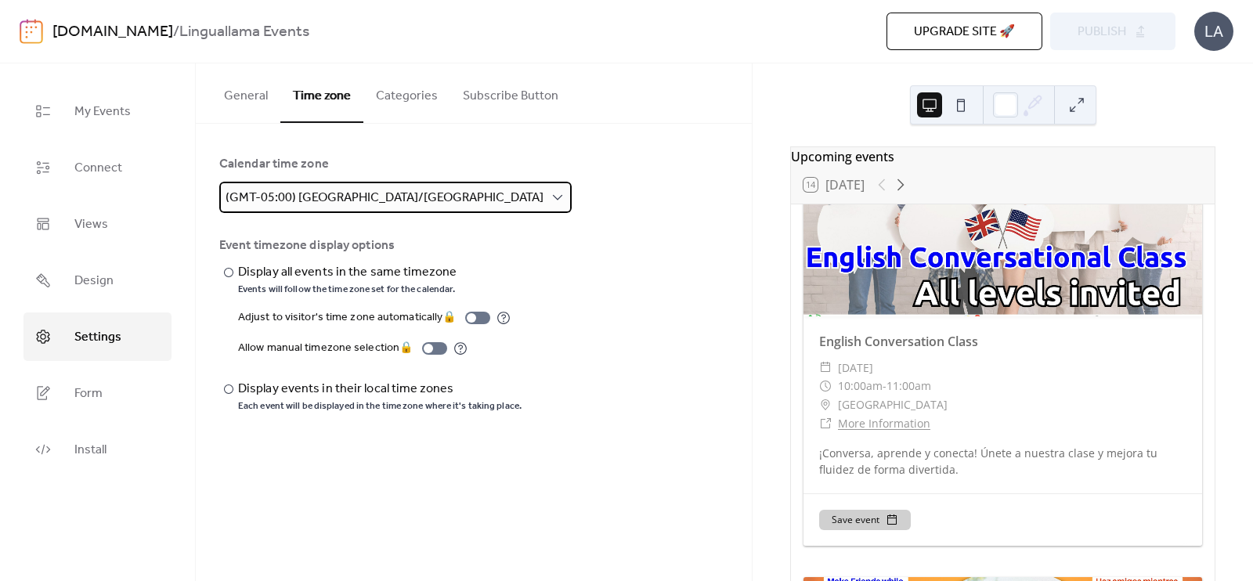
click at [337, 198] on span "(GMT-05:00) [GEOGRAPHIC_DATA]/[GEOGRAPHIC_DATA]" at bounding box center [385, 198] width 318 height 24
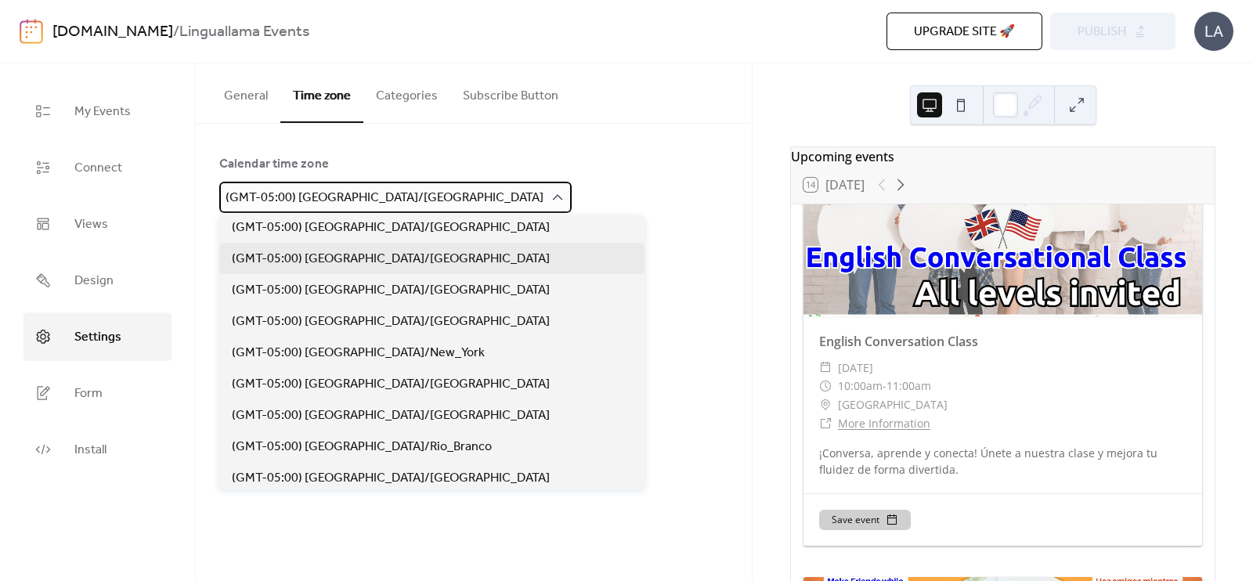
scroll to position [1319, 0]
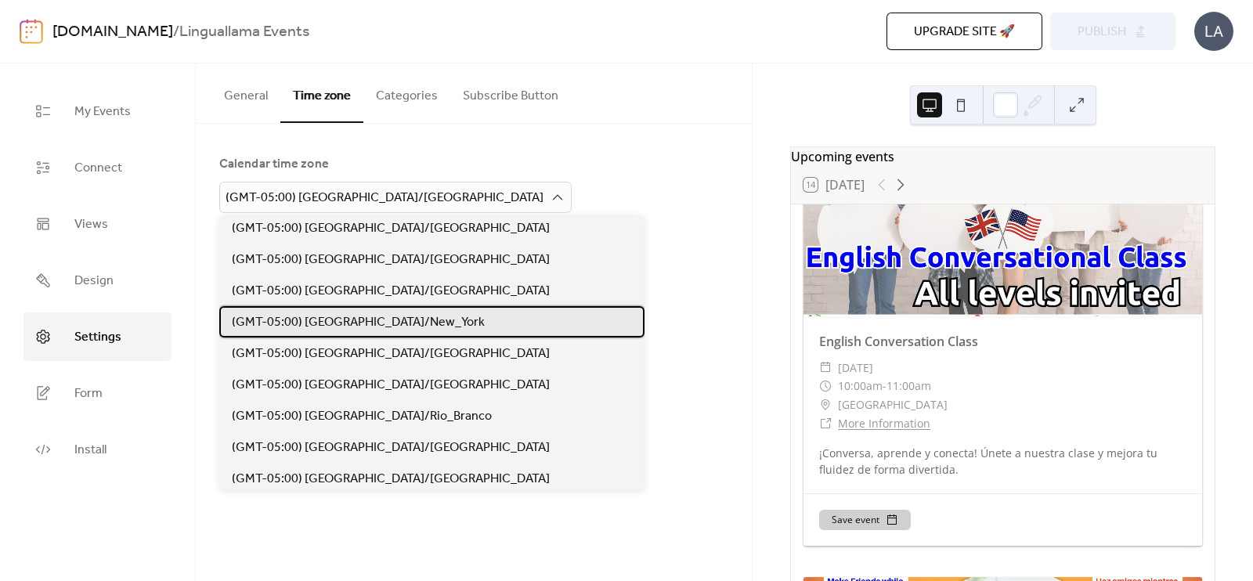
click at [333, 313] on span "(GMT-05:00) [GEOGRAPHIC_DATA]/New_York" at bounding box center [358, 322] width 253 height 19
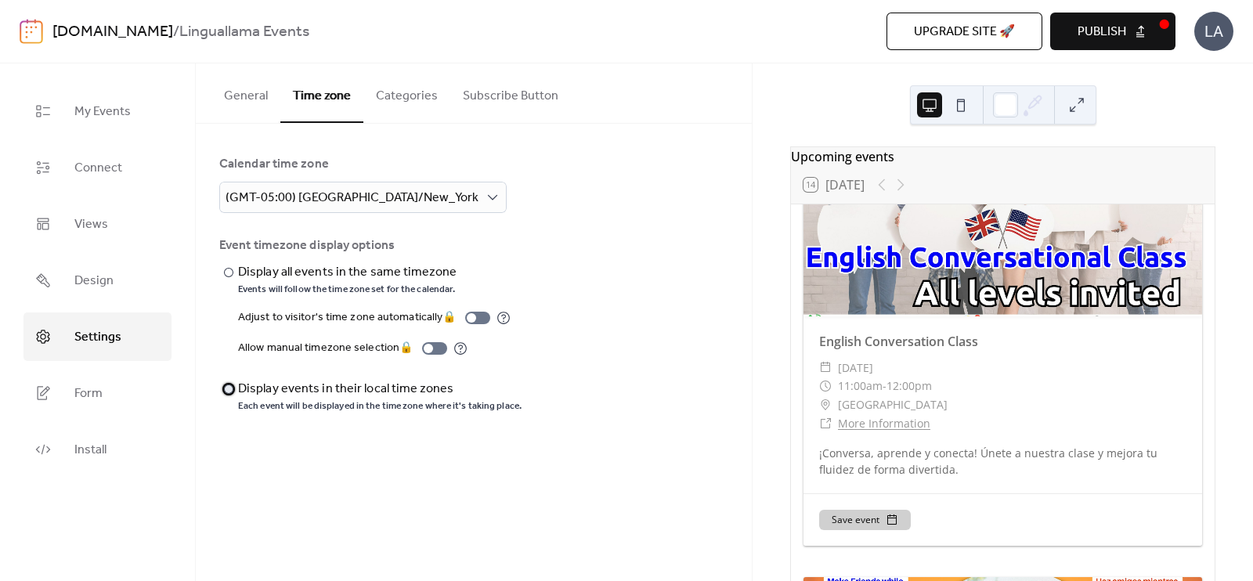
click at [227, 392] on div at bounding box center [228, 389] width 9 height 9
click at [423, 107] on button "Categories" at bounding box center [406, 92] width 87 height 58
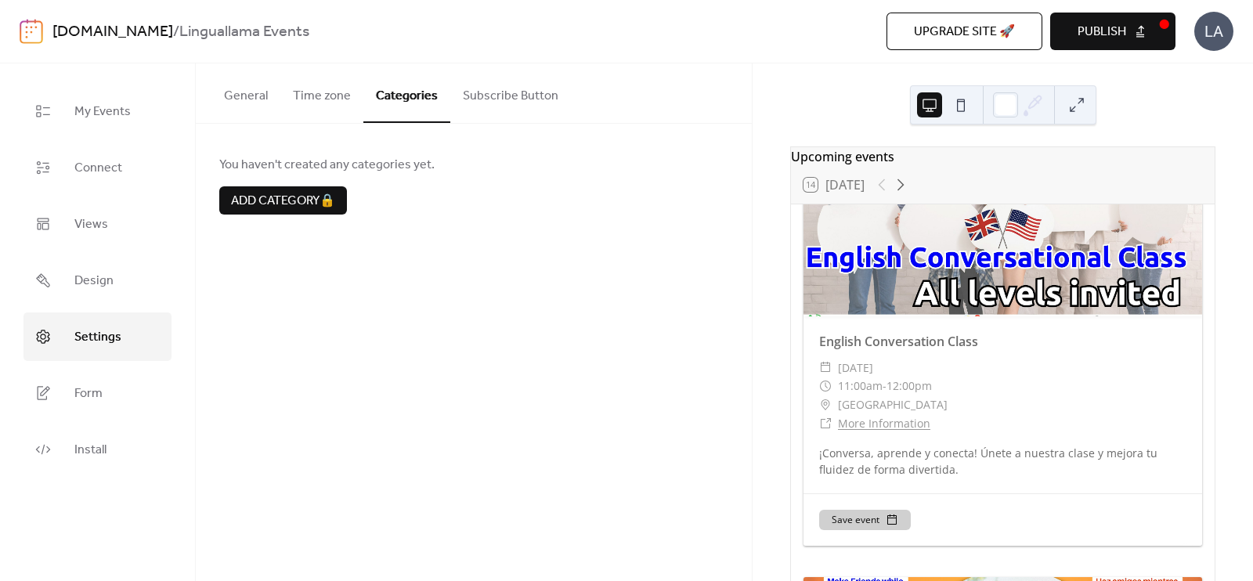
click at [487, 89] on button "Subscribe Button" at bounding box center [510, 92] width 121 height 58
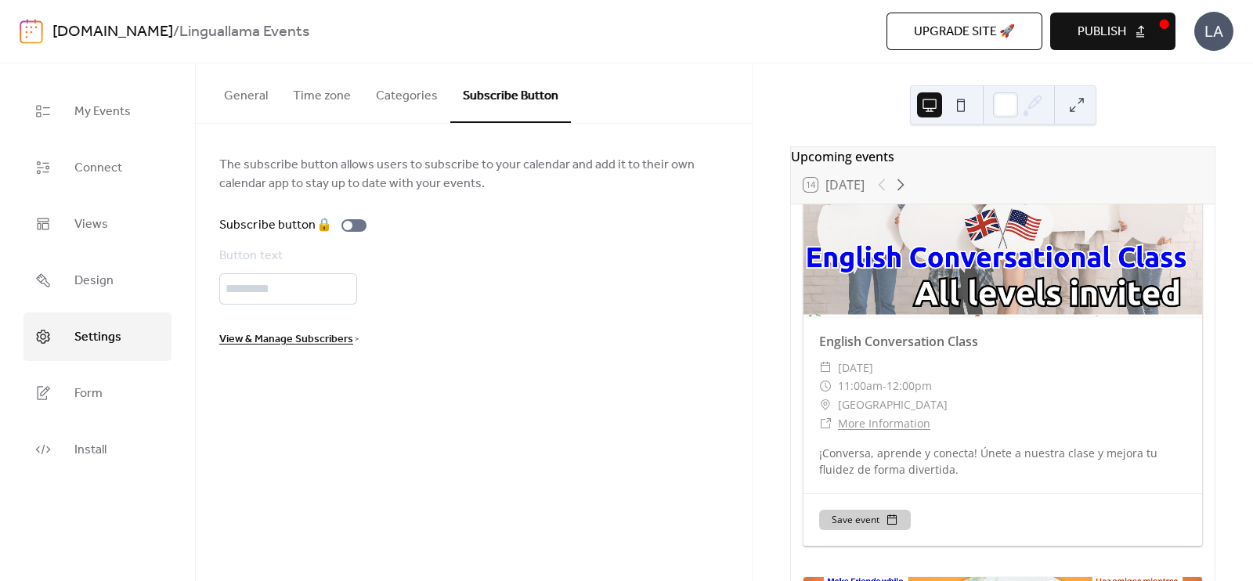
click at [252, 108] on button "General" at bounding box center [245, 92] width 69 height 58
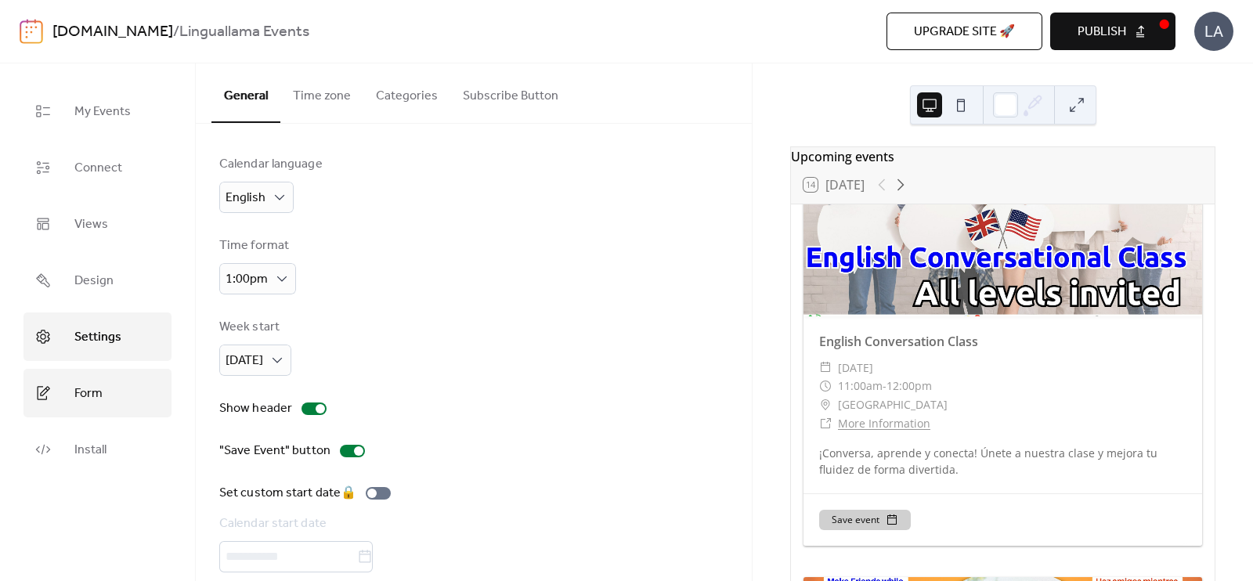
click at [92, 397] on span "Form" at bounding box center [88, 393] width 28 height 25
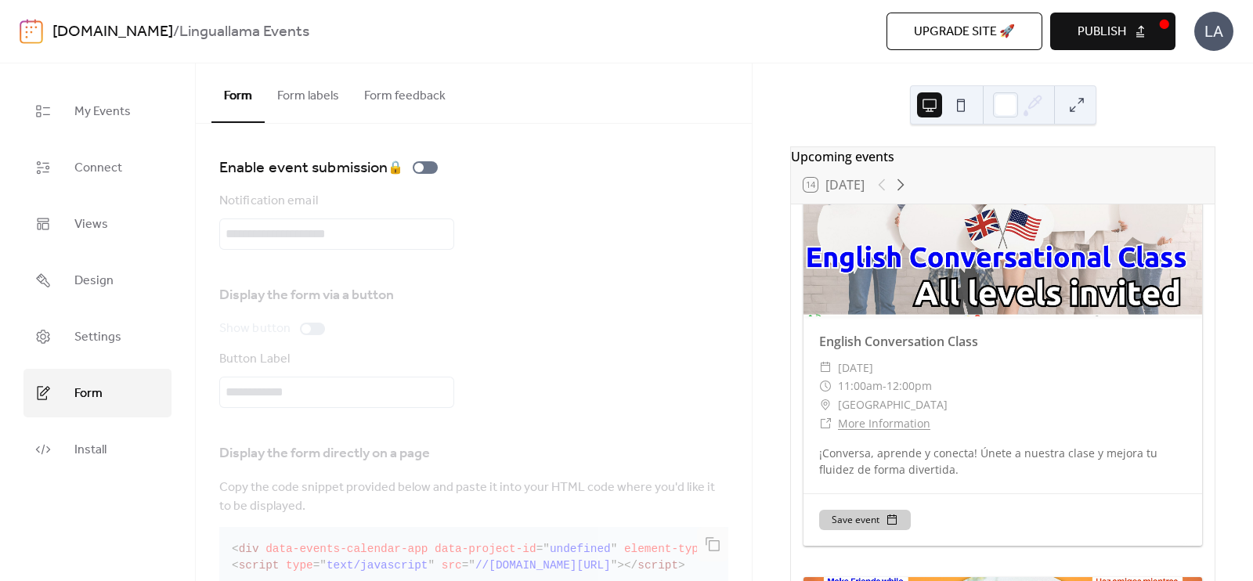
click at [318, 96] on button "Form labels" at bounding box center [308, 92] width 87 height 58
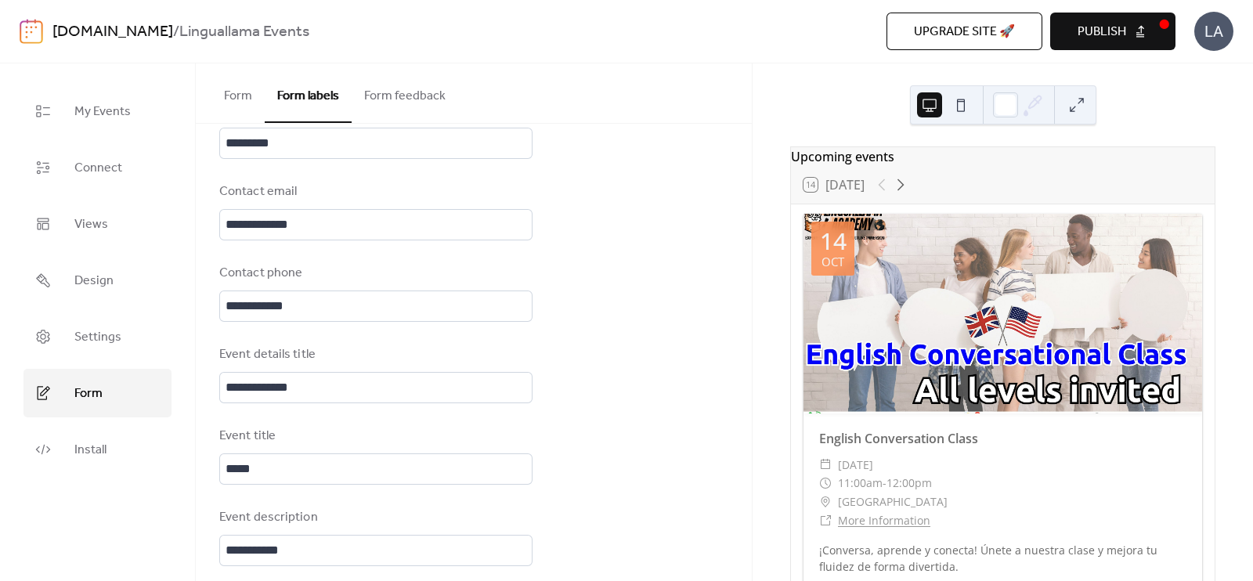
scroll to position [391, 0]
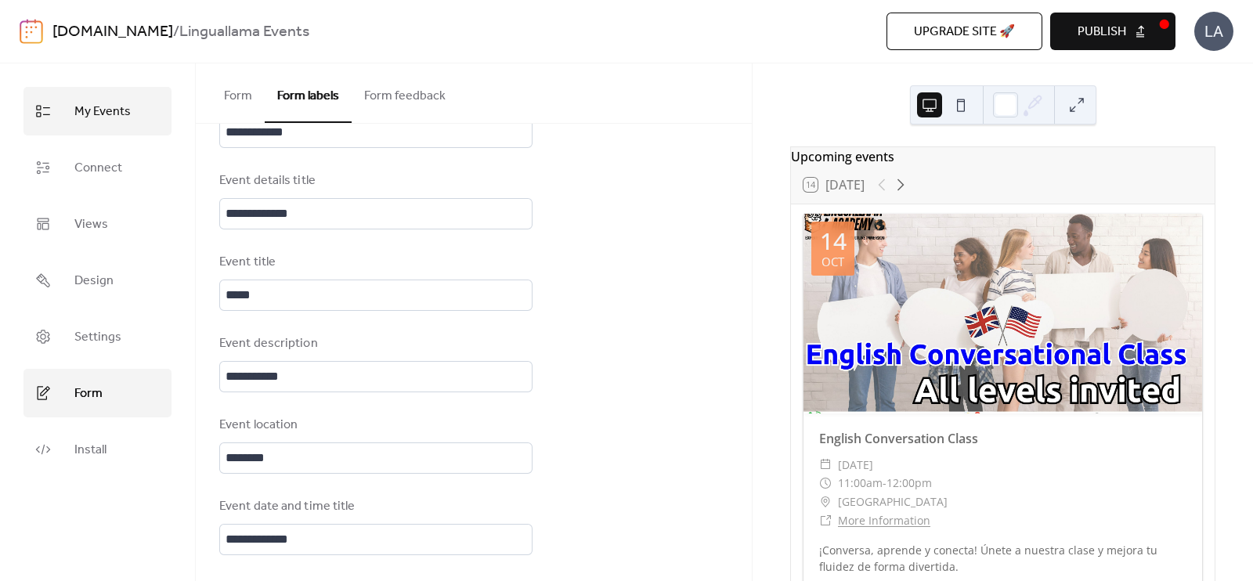
click at [125, 122] on span "My Events" at bounding box center [102, 111] width 56 height 25
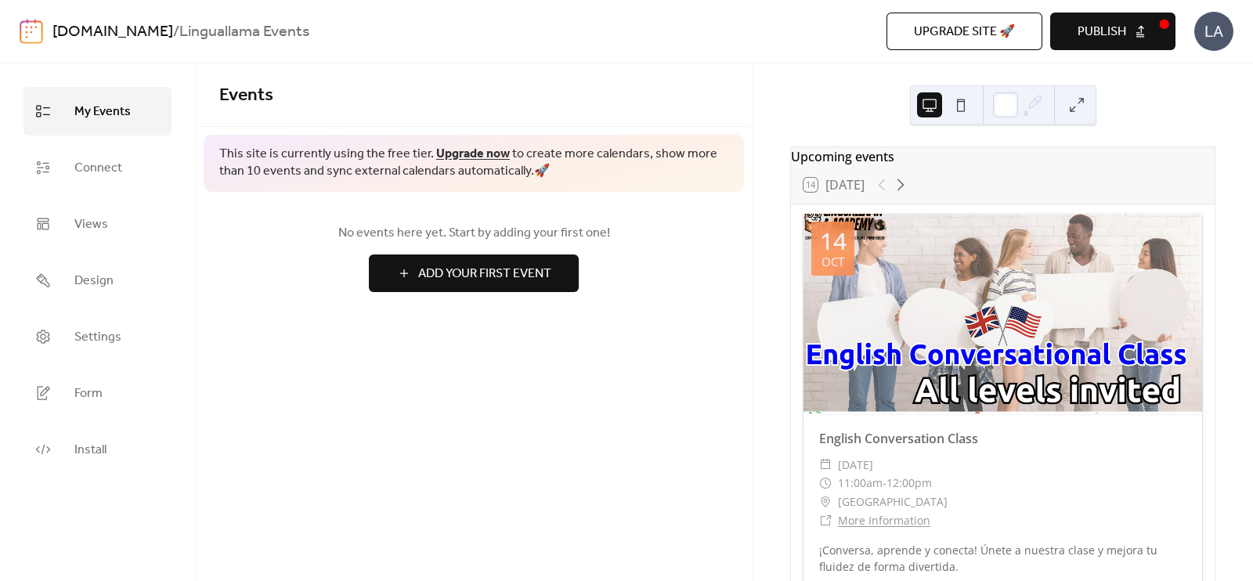
click at [1065, 34] on button "Publish" at bounding box center [1112, 32] width 125 height 38
